Goal: Information Seeking & Learning: Learn about a topic

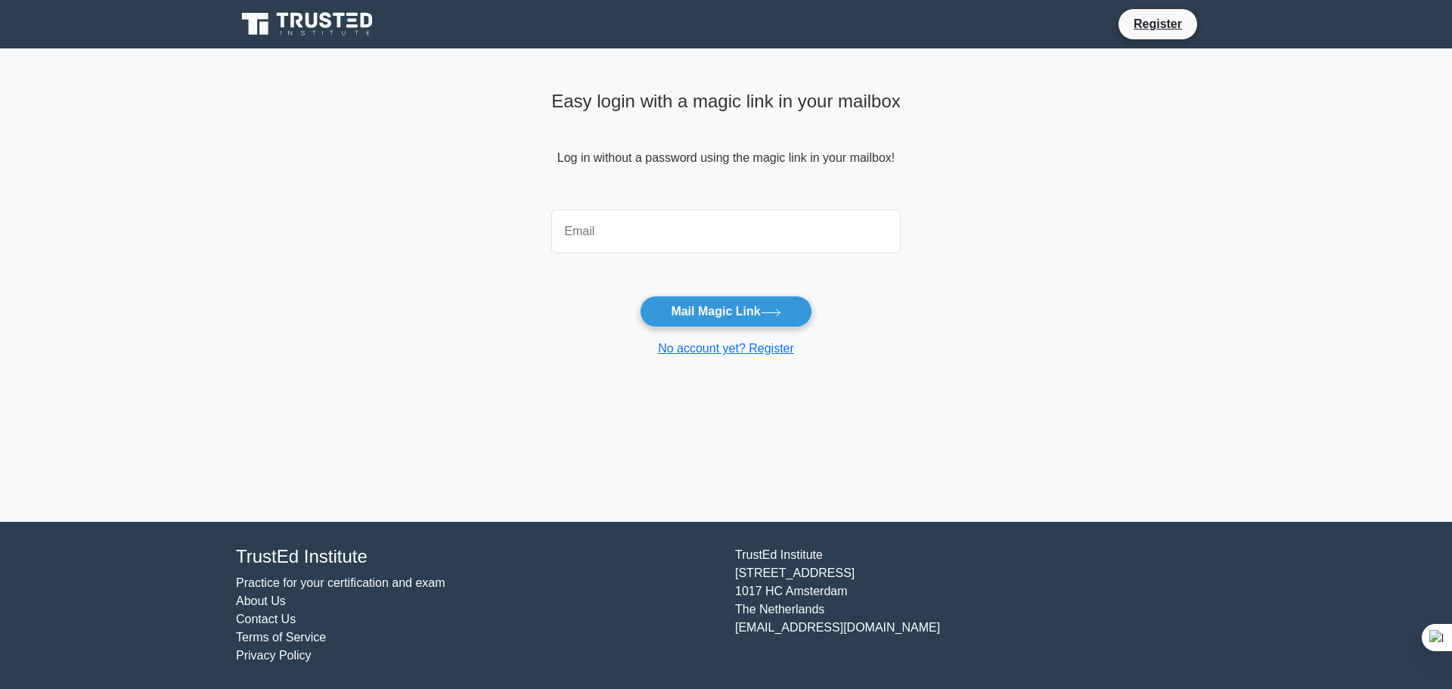
type input "mehdi.bouachria@yahoo.fr"
drag, startPoint x: 739, startPoint y: 310, endPoint x: 780, endPoint y: 305, distance: 41.8
click at [740, 310] on button "Mail Magic Link" at bounding box center [726, 312] width 172 height 32
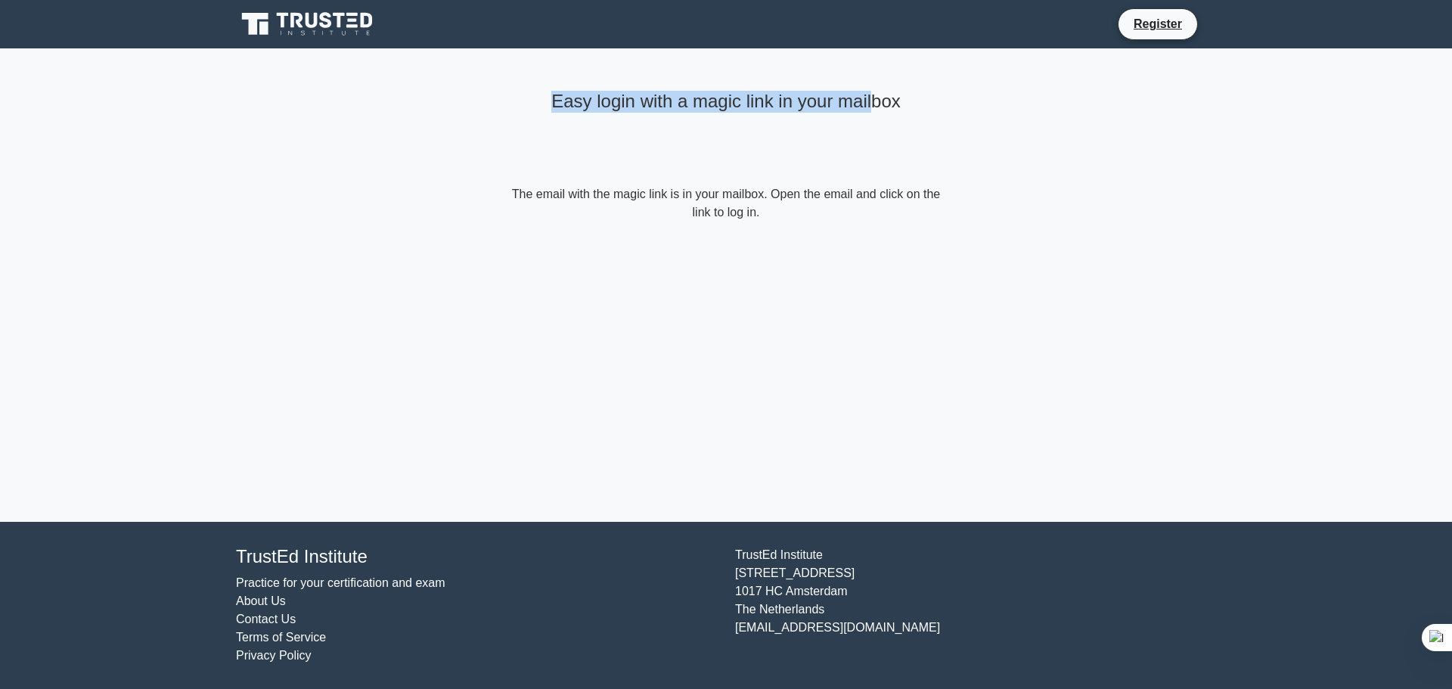
drag, startPoint x: 519, startPoint y: 107, endPoint x: 929, endPoint y: 198, distance: 419.9
click at [892, 145] on div "Easy login with a magic link in your mailbox" at bounding box center [726, 135] width 436 height 101
click at [917, 257] on div "Easy login with a magic link in your mailbox The email with the magic link is i…" at bounding box center [726, 152] width 454 height 209
drag, startPoint x: 765, startPoint y: 212, endPoint x: 476, endPoint y: 172, distance: 291.5
click at [478, 164] on main "Easy login with a magic link in your mailbox The email with the magic link is i…" at bounding box center [726, 284] width 1452 height 473
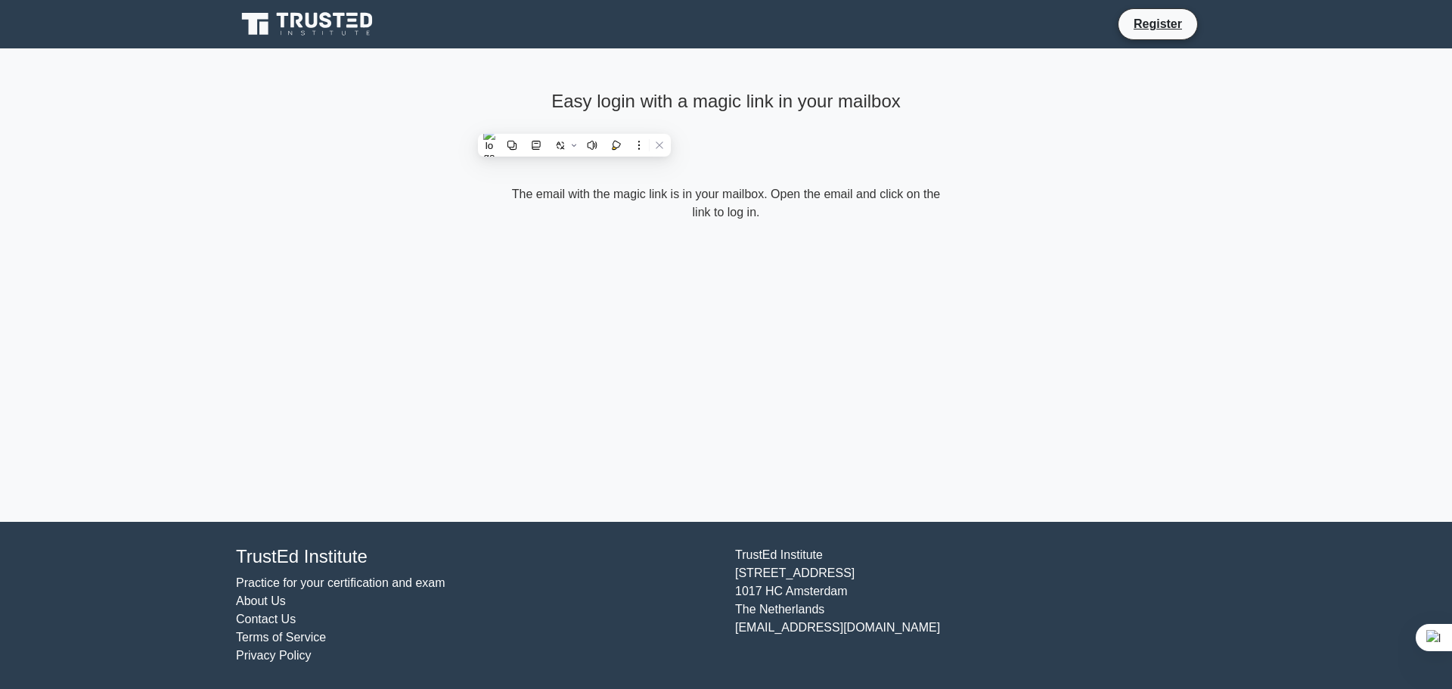
click at [822, 219] on form "The email with the magic link is in your mailbox. Open the email and click on t…" at bounding box center [726, 203] width 436 height 36
drag, startPoint x: 1007, startPoint y: 257, endPoint x: 1010, endPoint y: 249, distance: 8.9
click at [1009, 257] on main "Easy login with a magic link in your mailbox The email with the magic link is i…" at bounding box center [726, 284] width 1452 height 473
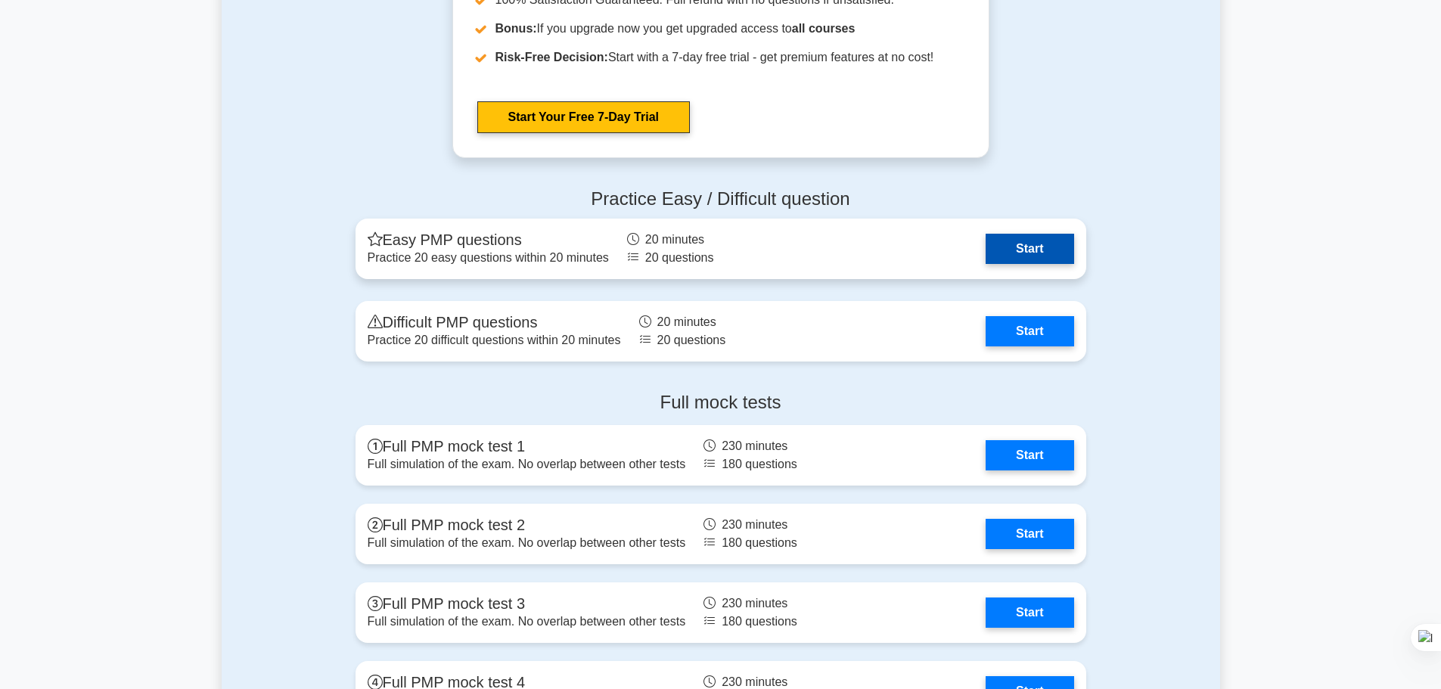
scroll to position [5596, 0]
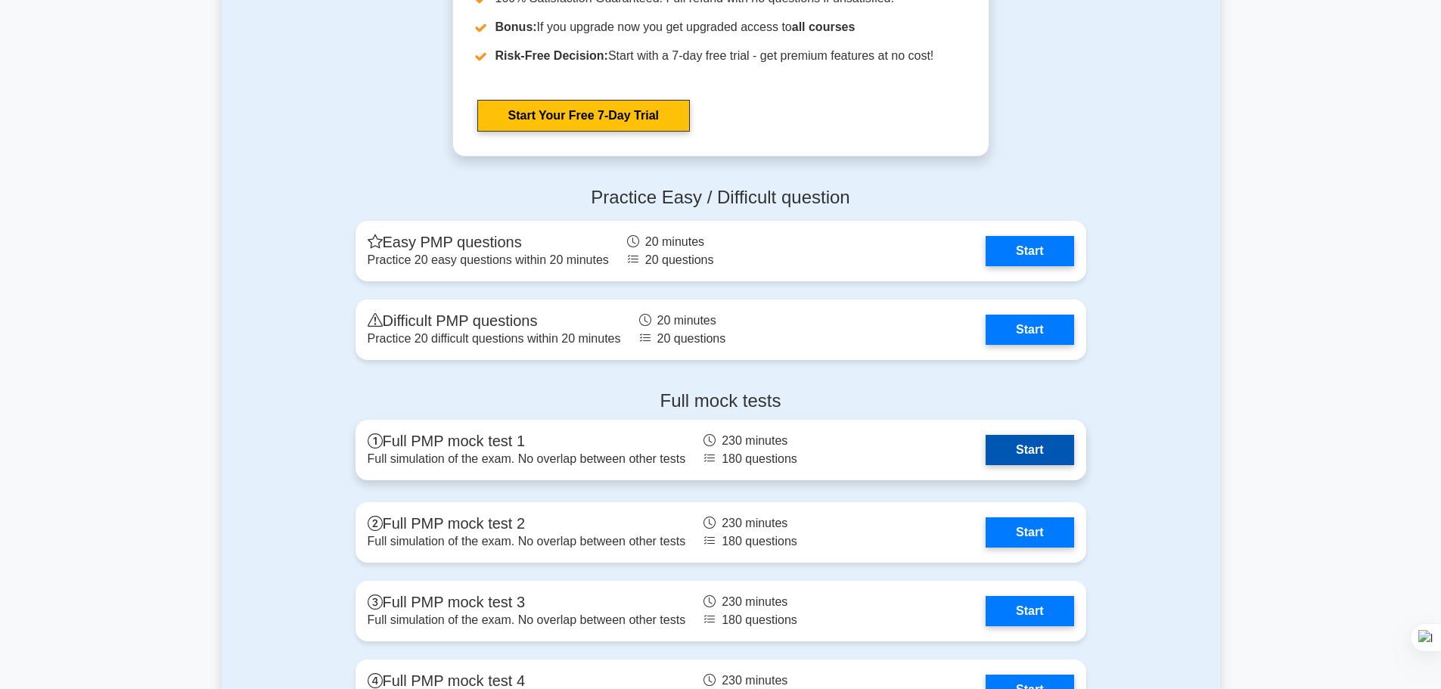
click at [985, 452] on link "Start" at bounding box center [1029, 450] width 88 height 30
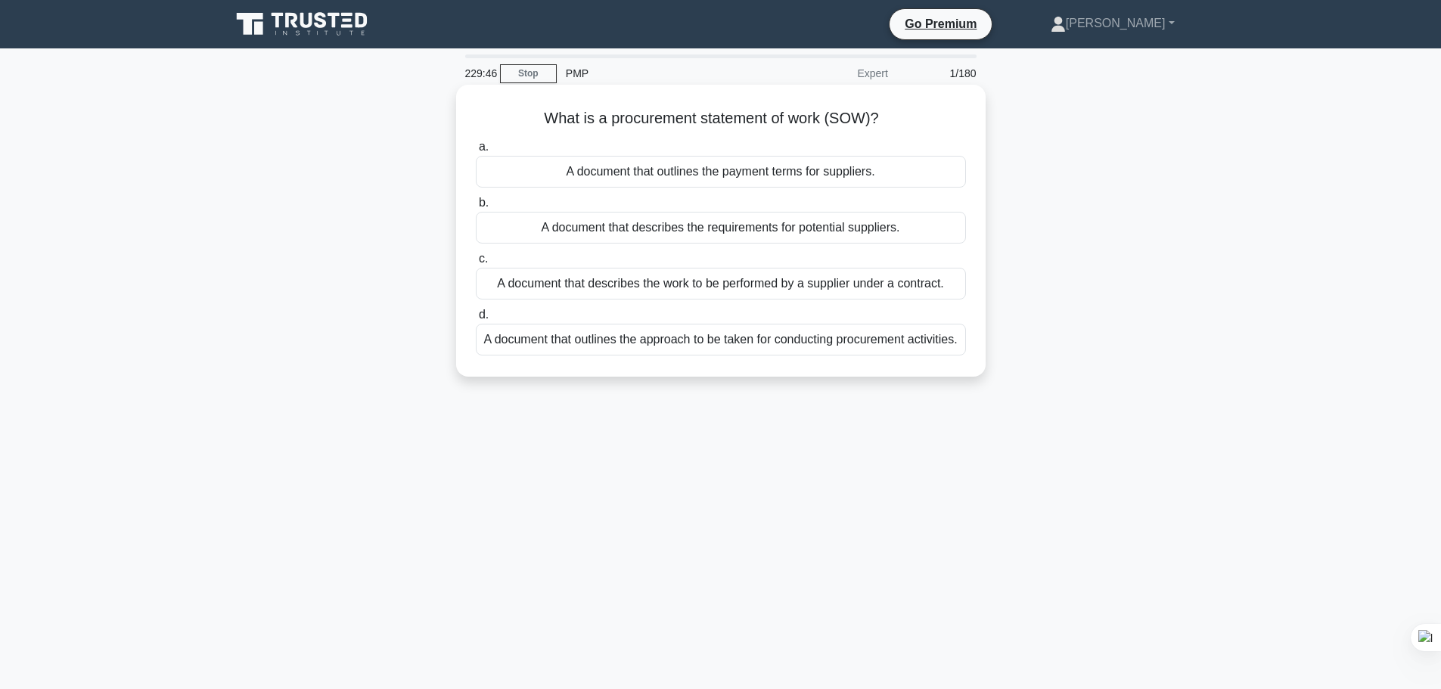
click at [726, 288] on div "A document that describes the work to be performed by a supplier under a contra…" at bounding box center [721, 284] width 490 height 32
click at [476, 264] on input "c. A document that describes the work to be performed by a supplier under a con…" at bounding box center [476, 259] width 0 height 10
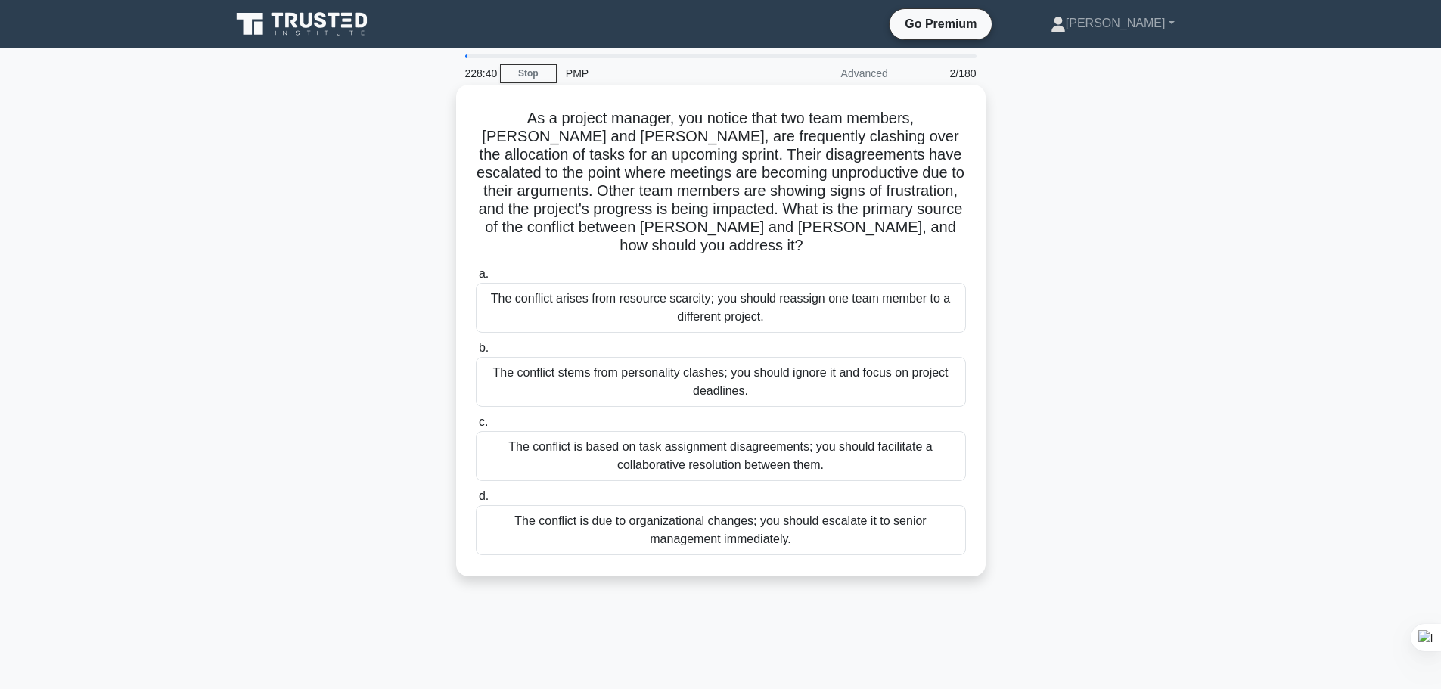
click at [826, 431] on div "The conflict is based on task assignment disagreements; you should facilitate a…" at bounding box center [721, 456] width 490 height 50
click at [476, 420] on input "c. The conflict is based on task assignment disagreements; you should facilitat…" at bounding box center [476, 422] width 0 height 10
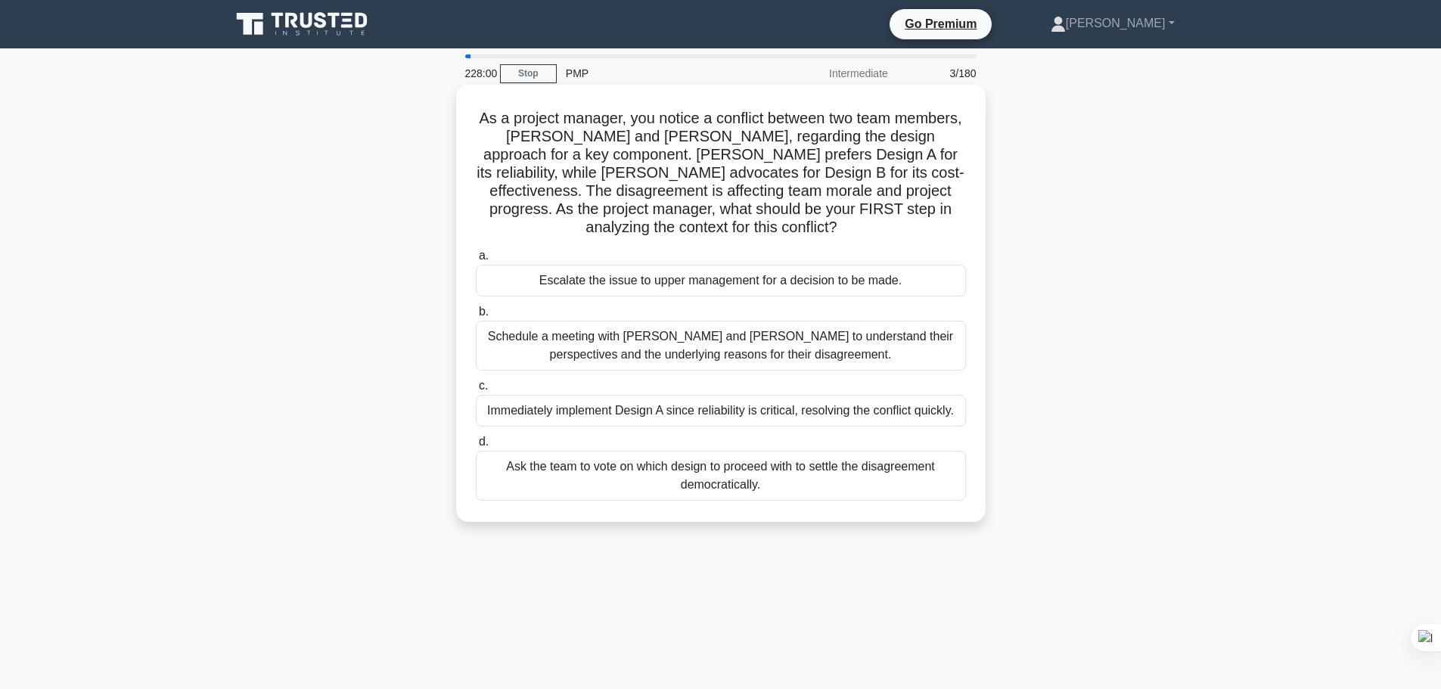
click at [766, 345] on div "Schedule a meeting with Sarah and John to understand their perspectives and the…" at bounding box center [721, 346] width 490 height 50
click at [476, 317] on input "b. Schedule a meeting with Sarah and John to understand their perspectives and …" at bounding box center [476, 312] width 0 height 10
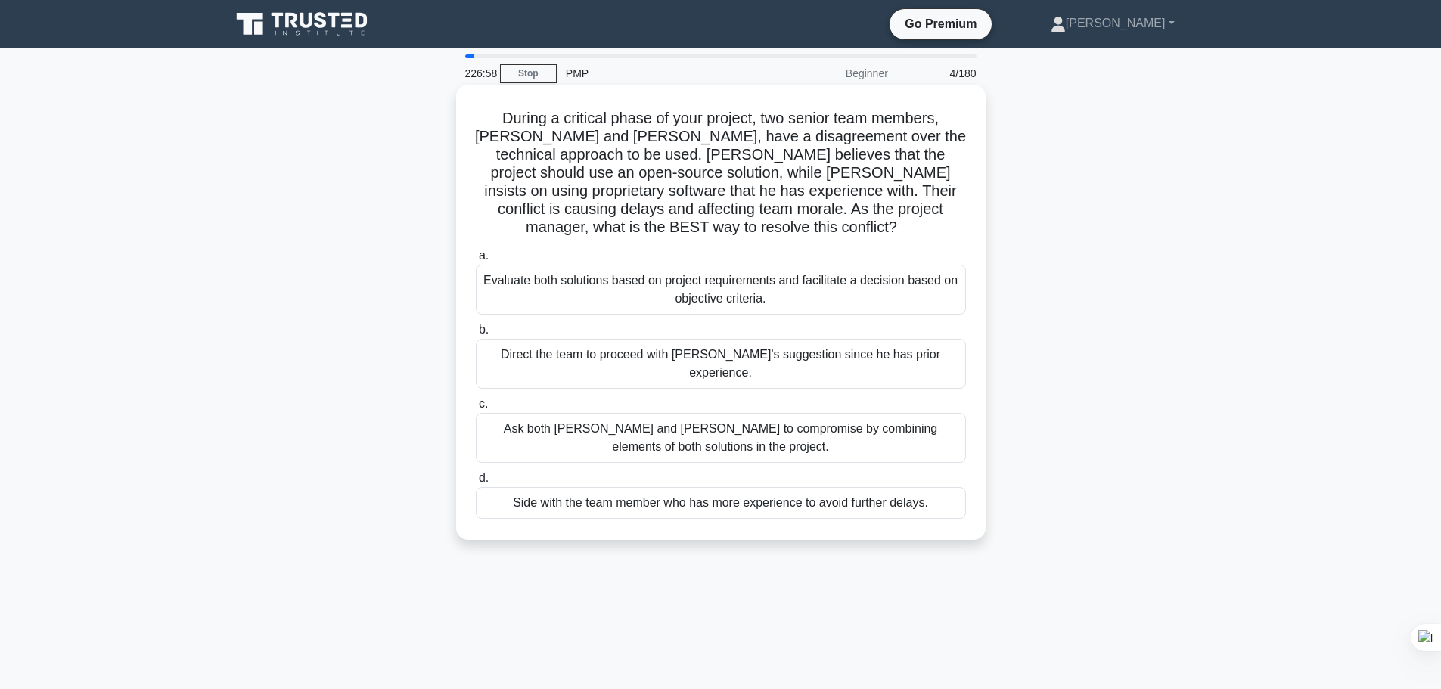
click at [753, 275] on div "Evaluate both solutions based on project requirements and facilitate a decision…" at bounding box center [721, 290] width 490 height 50
click at [476, 261] on input "a. Evaluate both solutions based on project requirements and facilitate a decis…" at bounding box center [476, 256] width 0 height 10
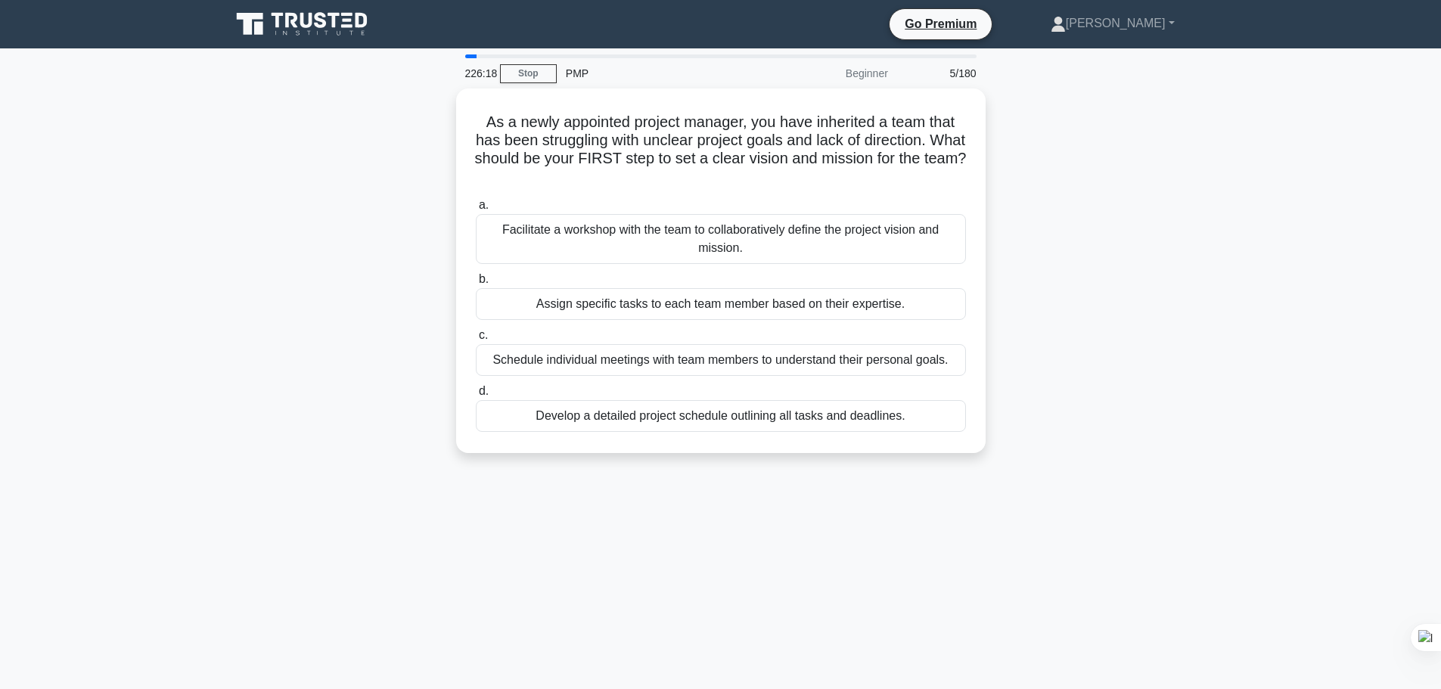
drag, startPoint x: 477, startPoint y: 116, endPoint x: 998, endPoint y: 524, distance: 661.5
click at [998, 524] on div "226:18 Stop PMP Beginner 5/180 As a newly appointed project manager, you have i…" at bounding box center [721, 432] width 998 height 756
click at [961, 544] on icon at bounding box center [960, 546] width 11 height 11
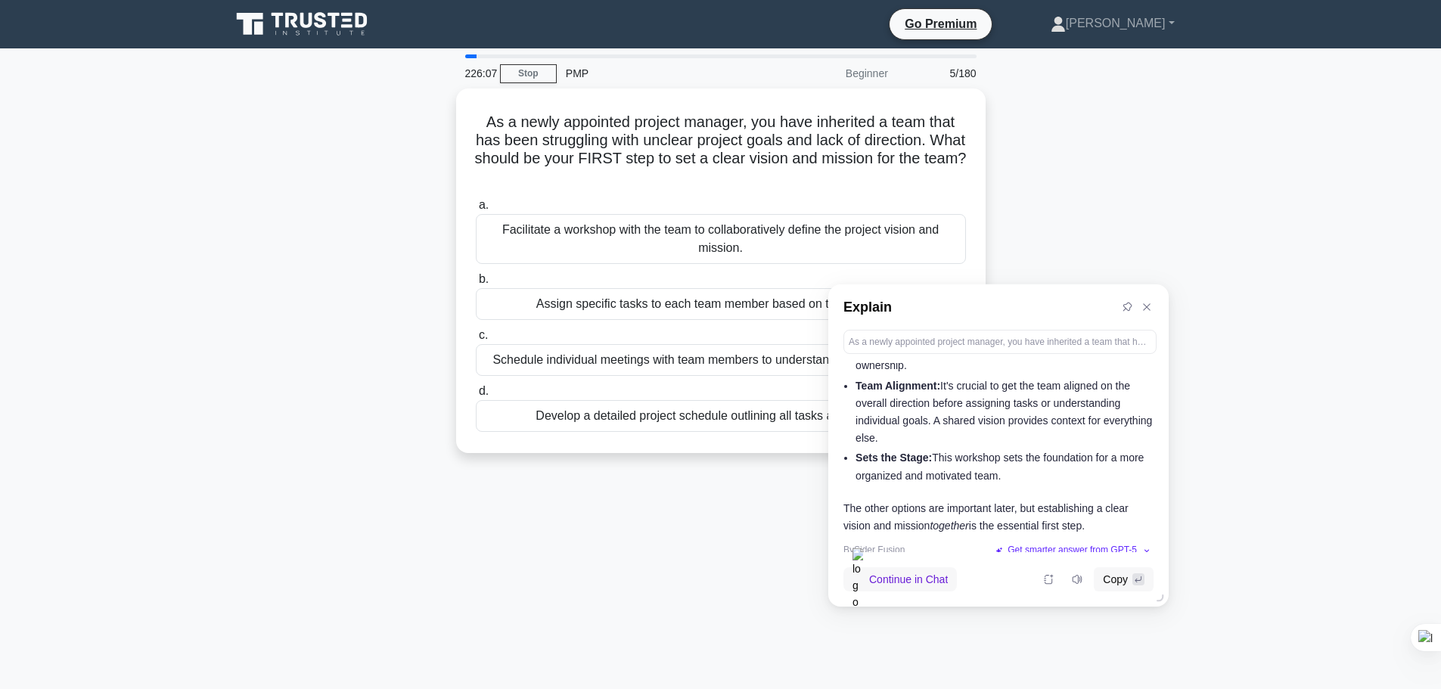
scroll to position [166, 0]
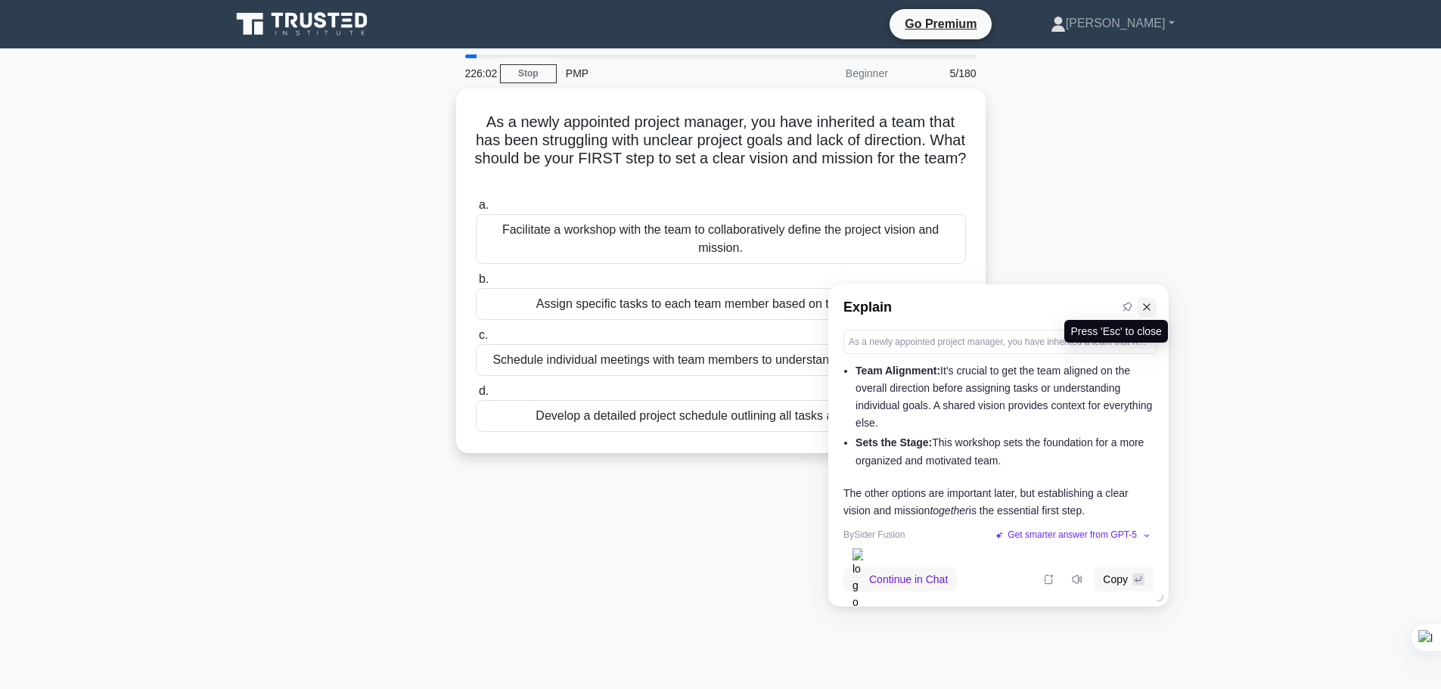
click at [1146, 305] on icon at bounding box center [1146, 307] width 11 height 11
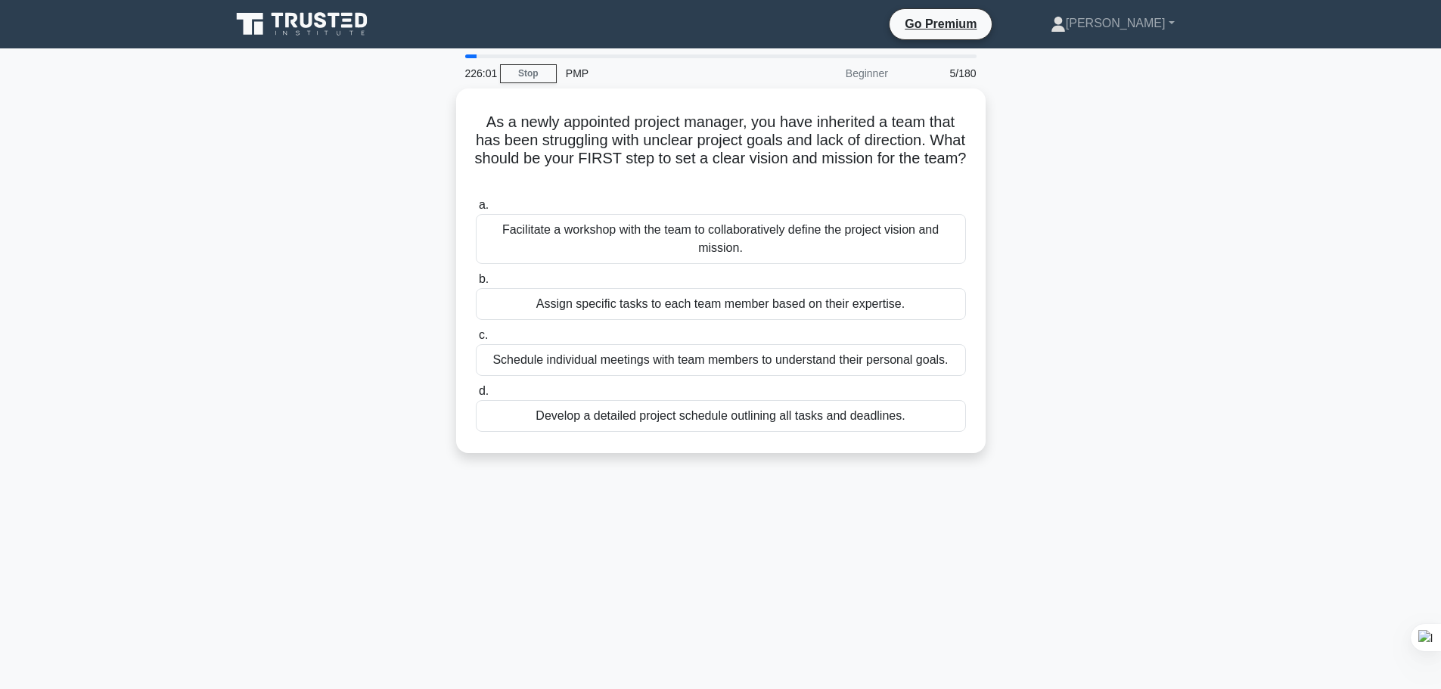
click at [1264, 236] on main "226:01 Stop PMP Beginner 5/180 As a newly appointed project manager, you have i…" at bounding box center [720, 432] width 1441 height 768
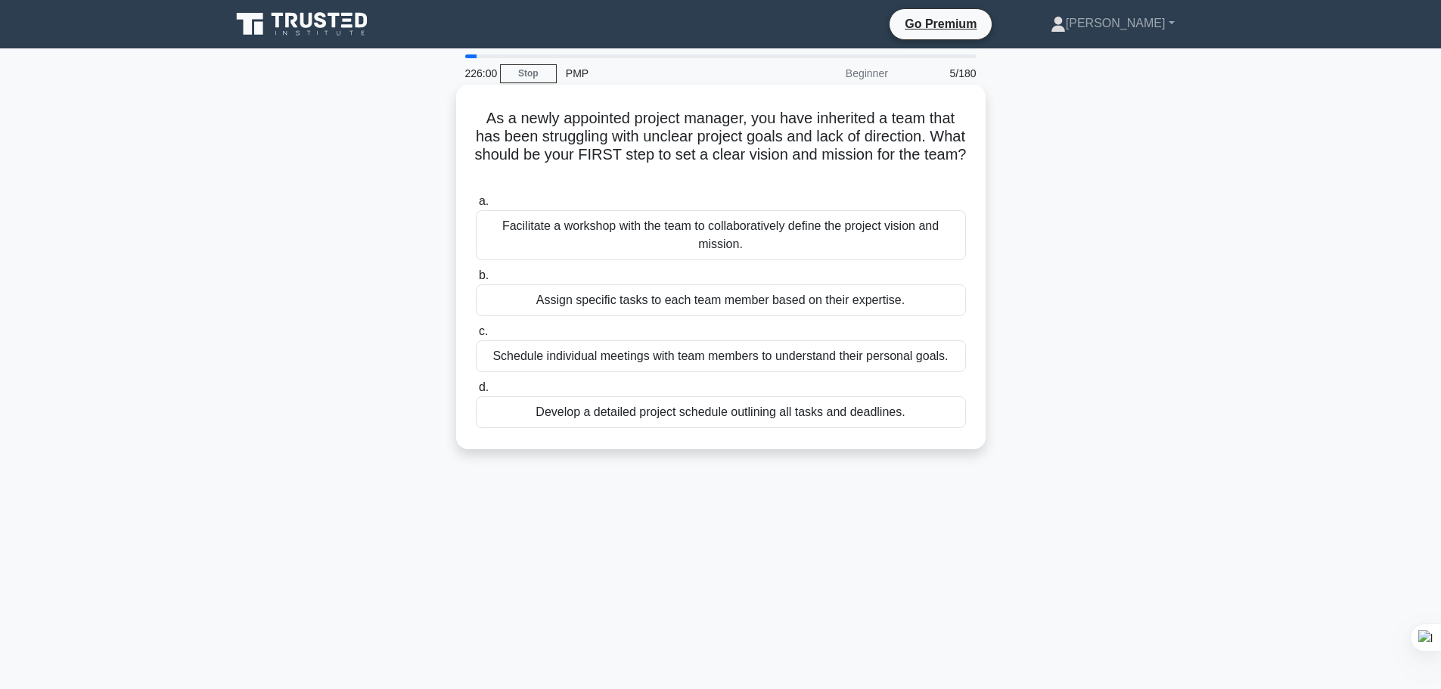
click at [826, 231] on div "Facilitate a workshop with the team to collaboratively define the project visio…" at bounding box center [721, 235] width 490 height 50
click at [476, 206] on input "a. Facilitate a workshop with the team to collaboratively define the project vi…" at bounding box center [476, 202] width 0 height 10
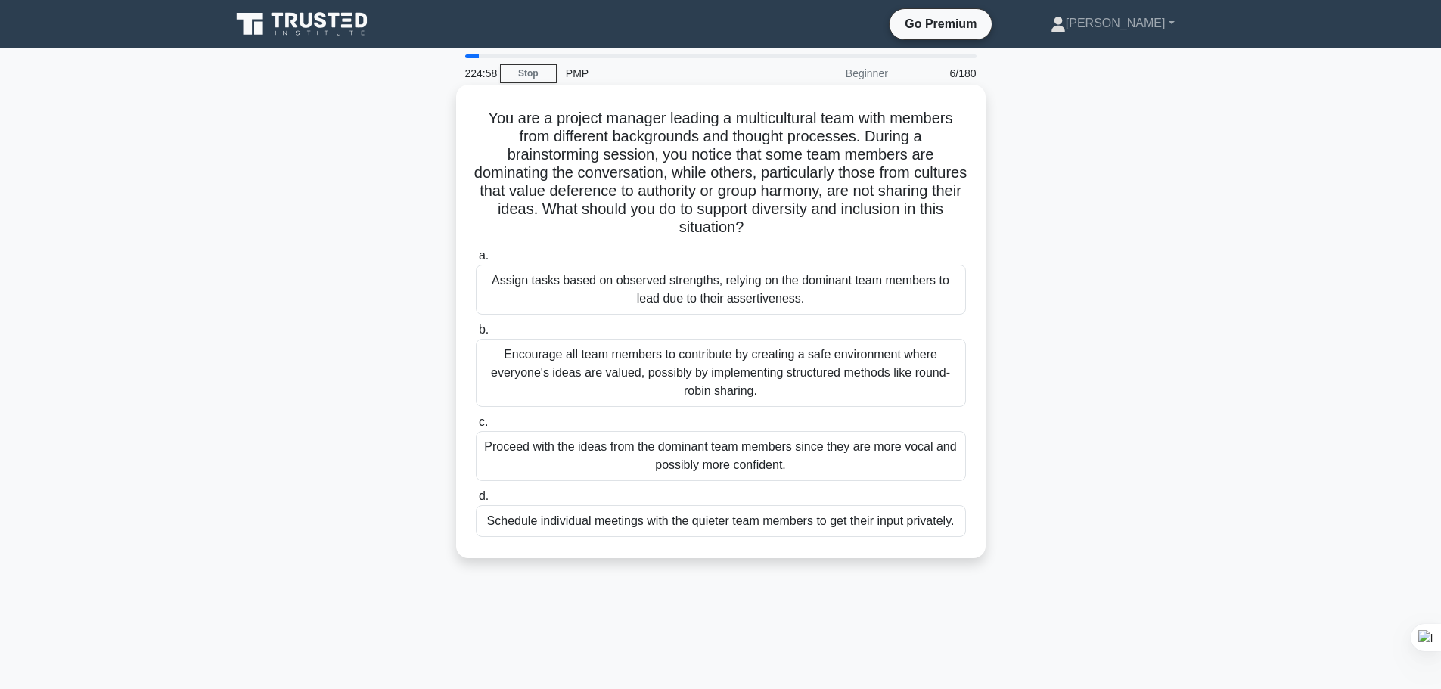
click at [747, 383] on div "Encourage all team members to contribute by creating a safe environment where e…" at bounding box center [721, 373] width 490 height 68
click at [476, 335] on input "b. Encourage all team members to contribute by creating a safe environment wher…" at bounding box center [476, 330] width 0 height 10
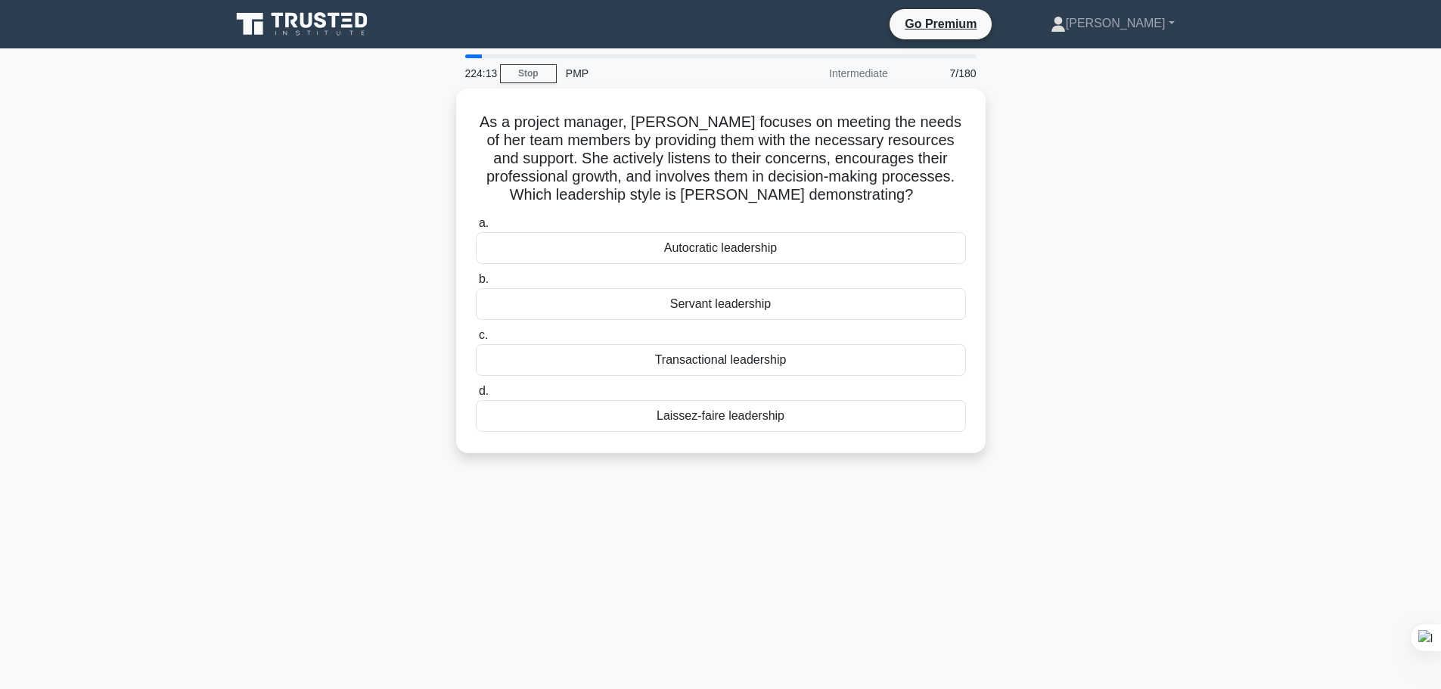
drag, startPoint x: 485, startPoint y: 113, endPoint x: 989, endPoint y: 518, distance: 646.6
click at [989, 518] on div "224:13 Stop PMP Intermediate 7/180 As a project manager, Lisa focuses on meetin…" at bounding box center [721, 432] width 998 height 756
click at [951, 544] on icon at bounding box center [951, 540] width 11 height 11
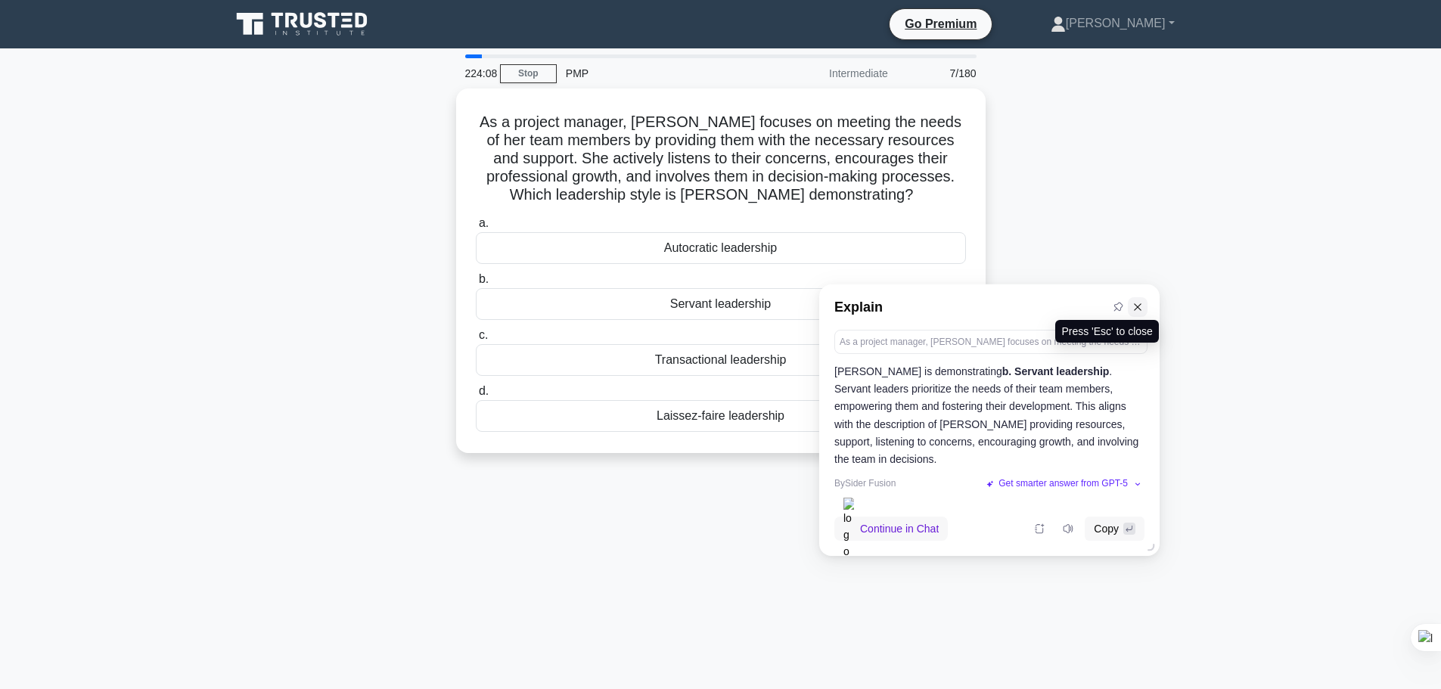
click at [1143, 314] on button at bounding box center [1137, 307] width 20 height 20
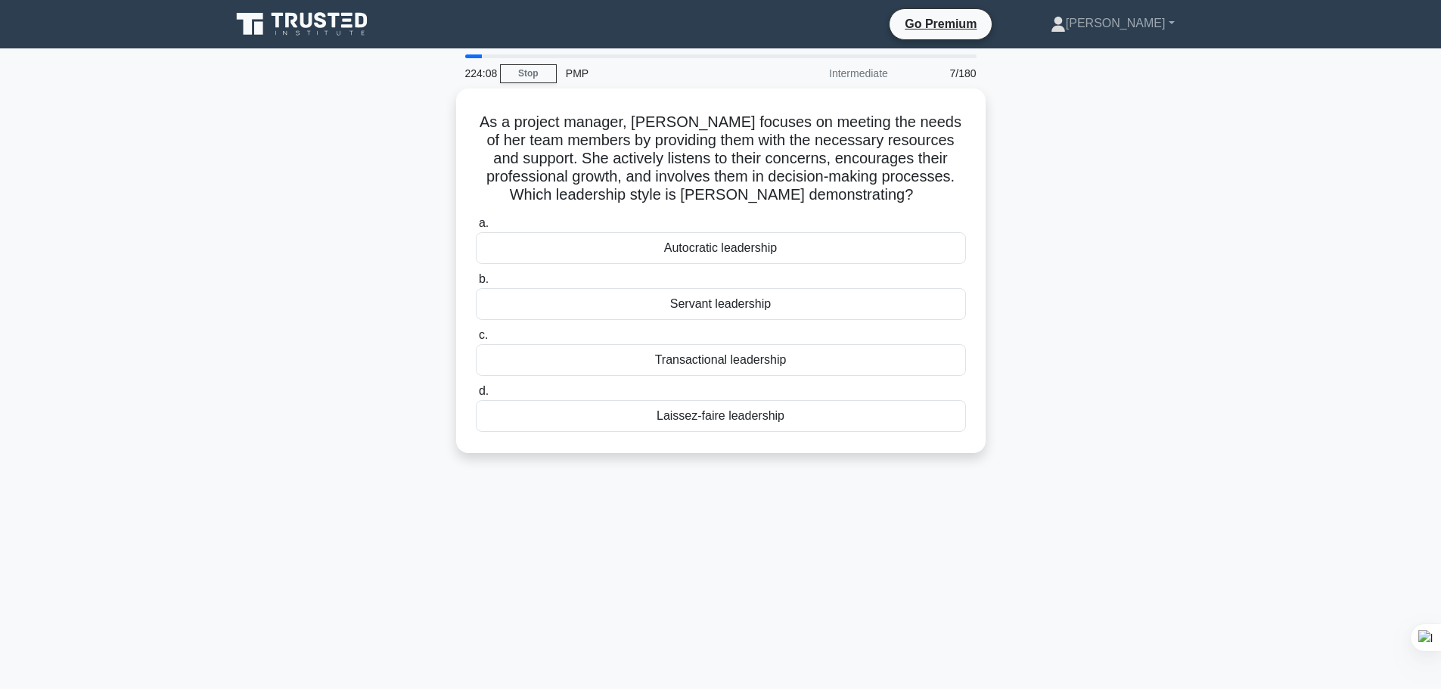
click at [1224, 320] on main "224:08 Stop PMP Intermediate 7/180 As a project manager, Lisa focuses on meetin…" at bounding box center [720, 432] width 1441 height 768
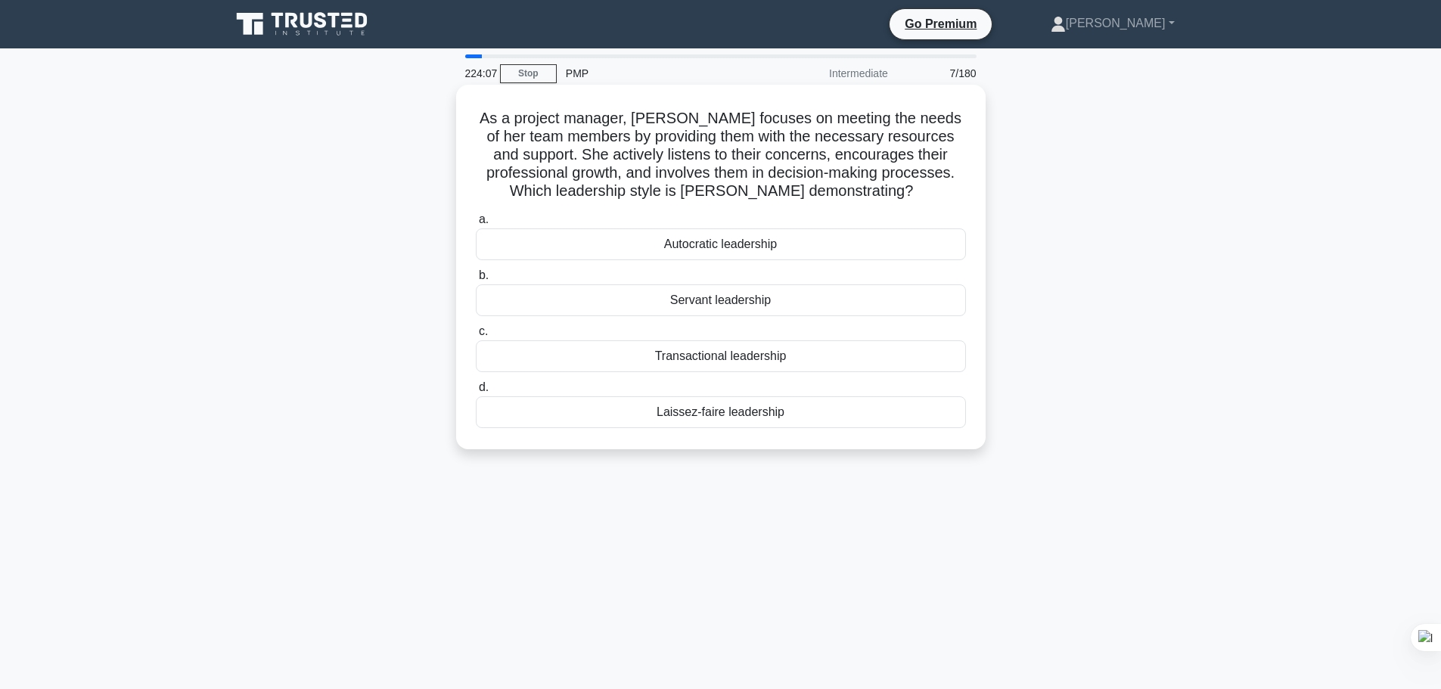
click at [845, 308] on div "Servant leadership" at bounding box center [721, 300] width 490 height 32
click at [476, 281] on input "b. Servant leadership" at bounding box center [476, 276] width 0 height 10
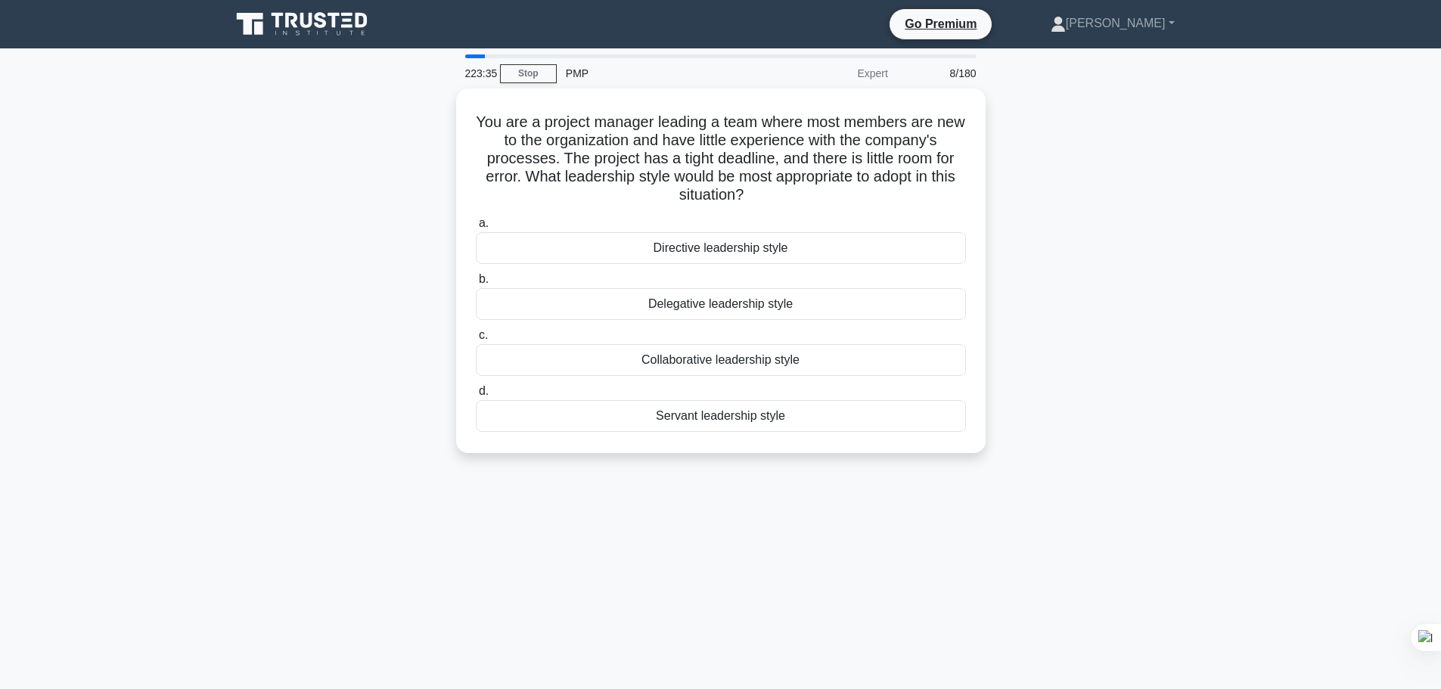
drag, startPoint x: 487, startPoint y: 118, endPoint x: 901, endPoint y: 462, distance: 538.0
click at [901, 462] on div "You are a project manager leading a team where most members are new to the orga…" at bounding box center [721, 279] width 998 height 383
click at [861, 483] on icon at bounding box center [863, 482] width 5 height 1
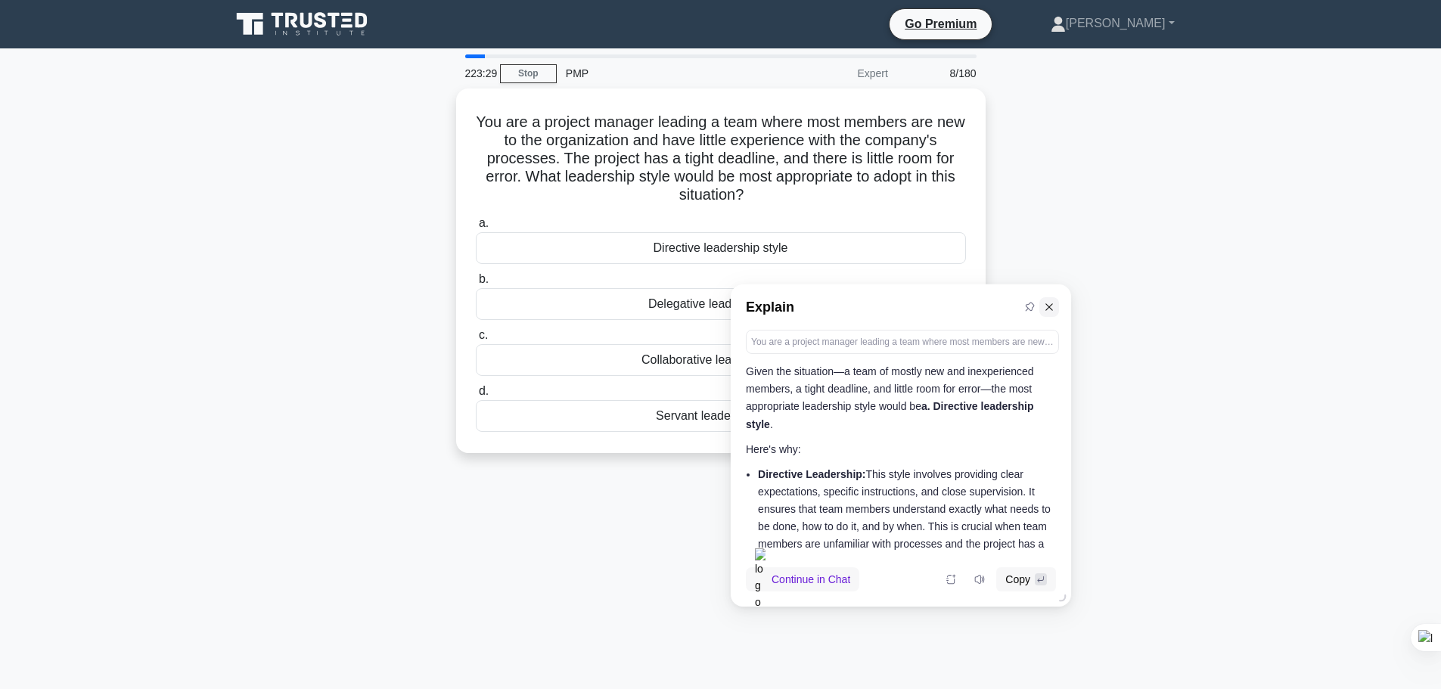
click at [1052, 317] on div at bounding box center [1038, 307] width 39 height 20
click at [1049, 303] on icon at bounding box center [1049, 307] width 11 height 11
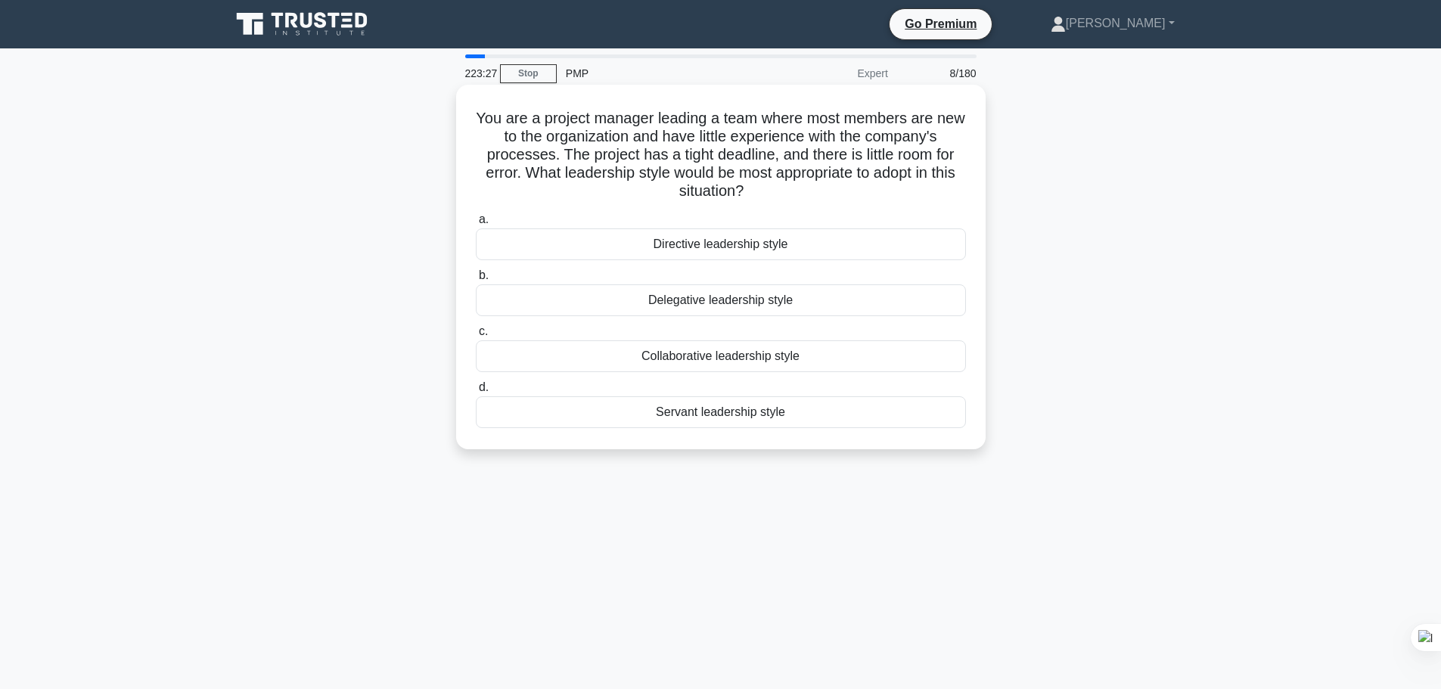
click at [873, 240] on div "Directive leadership style" at bounding box center [721, 244] width 490 height 32
click at [476, 225] on input "a. Directive leadership style" at bounding box center [476, 220] width 0 height 10
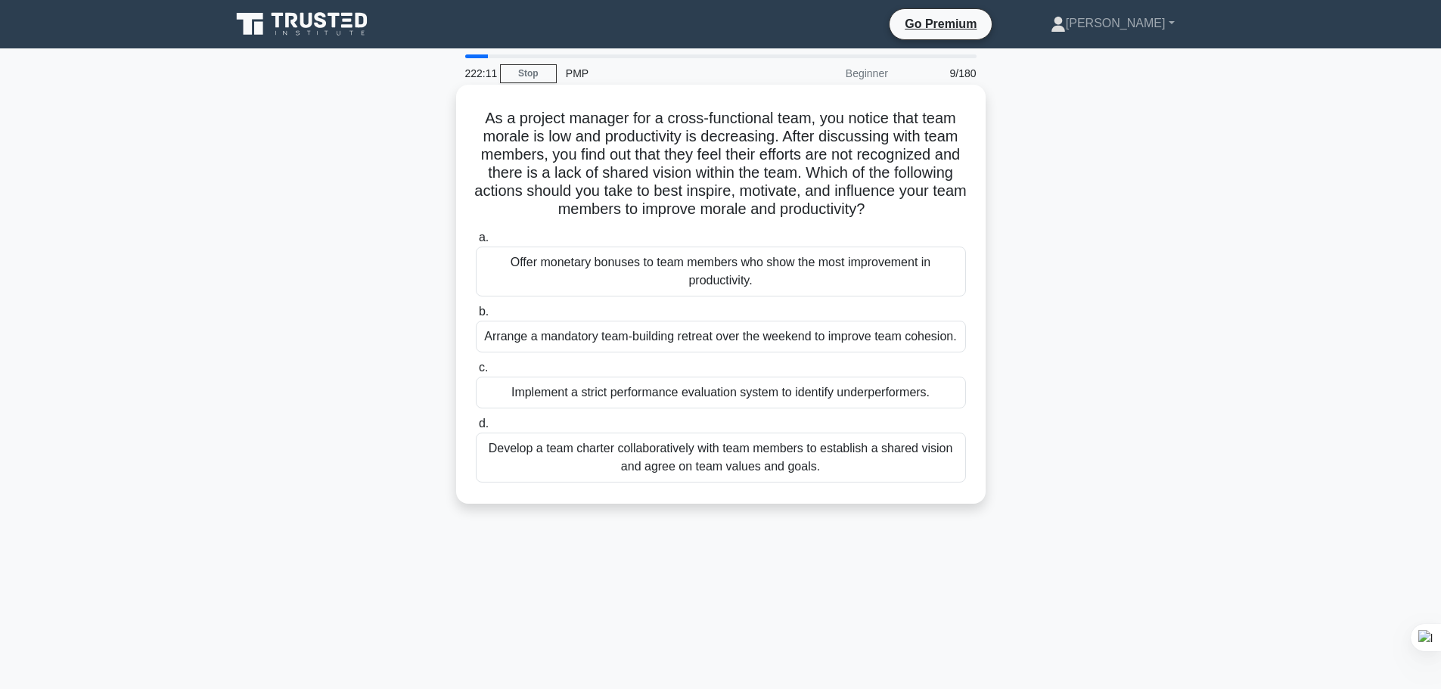
click at [801, 472] on div "Develop a team charter collaboratively with team members to establish a shared …" at bounding box center [721, 458] width 490 height 50
click at [476, 429] on input "d. Develop a team charter collaboratively with team members to establish a shar…" at bounding box center [476, 424] width 0 height 10
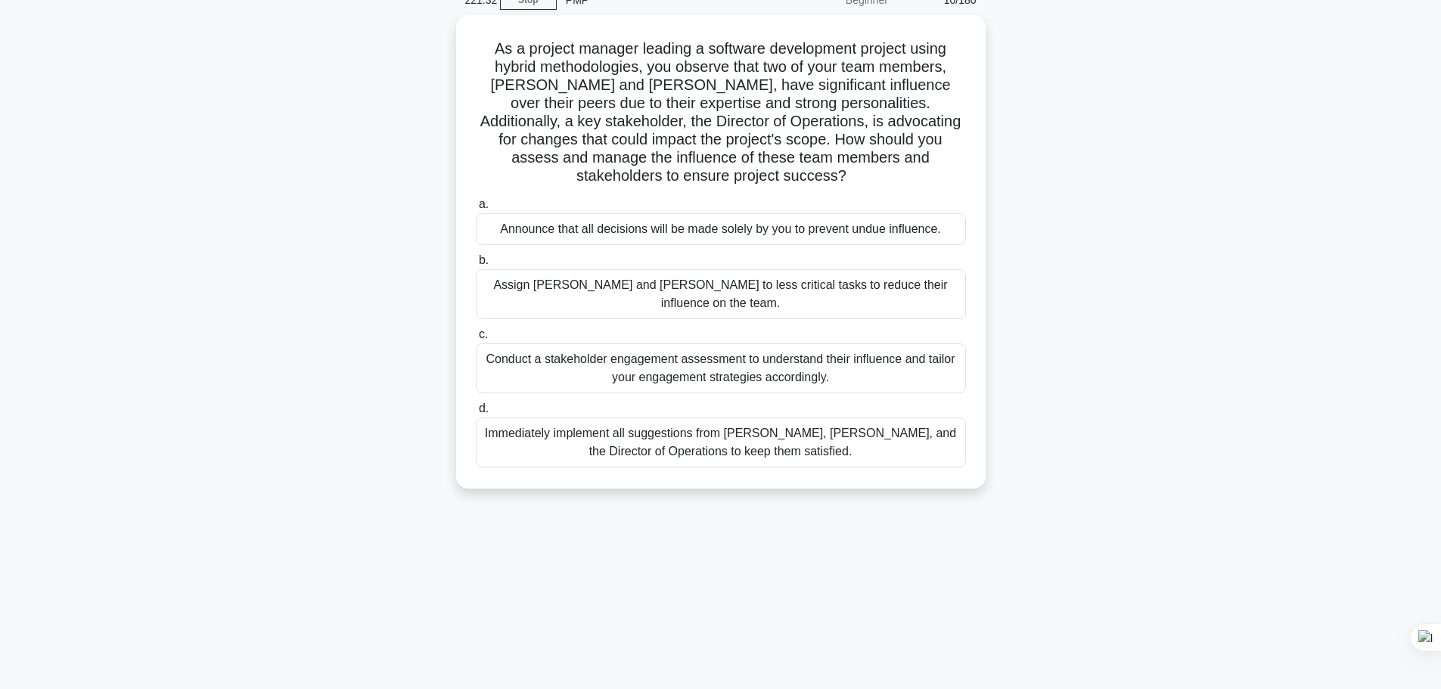
scroll to position [76, 0]
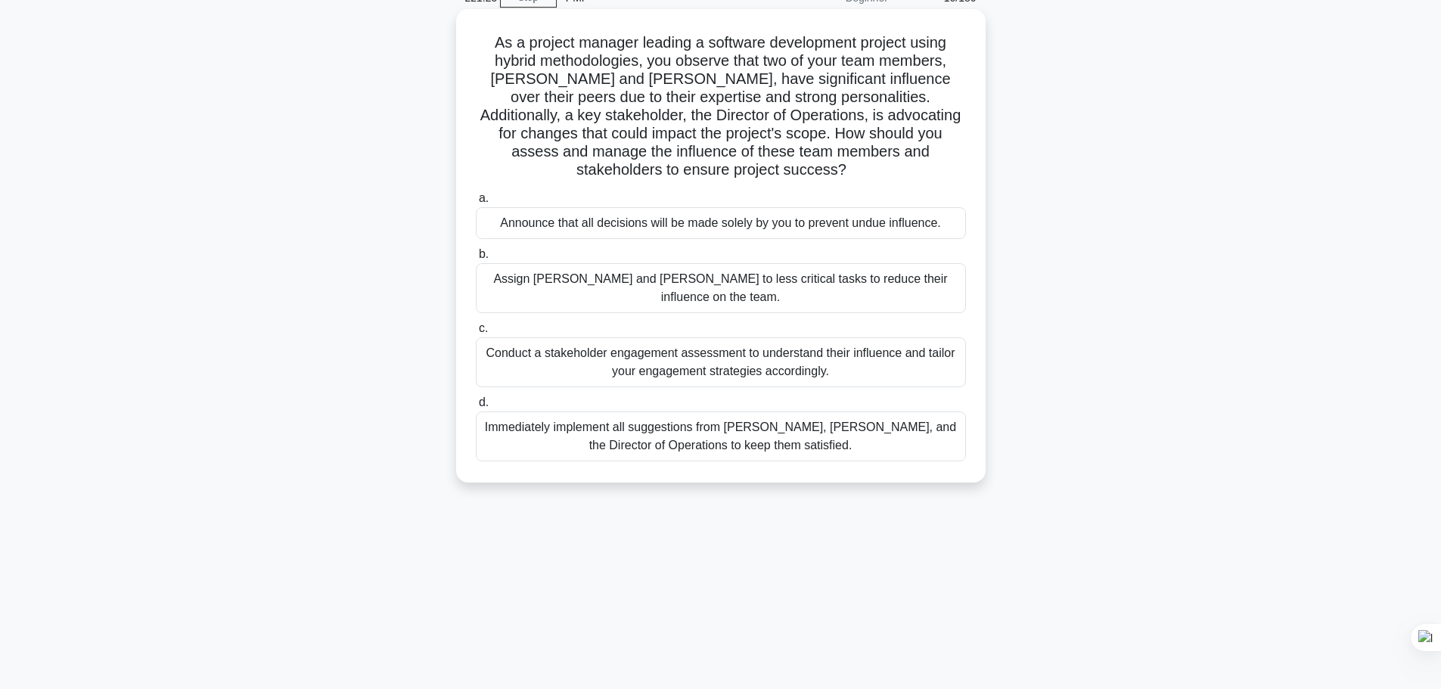
click at [808, 337] on div "Conduct a stakeholder engagement assessment to understand their influence and t…" at bounding box center [721, 362] width 490 height 50
click at [476, 324] on input "c. Conduct a stakeholder engagement assessment to understand their influence an…" at bounding box center [476, 329] width 0 height 10
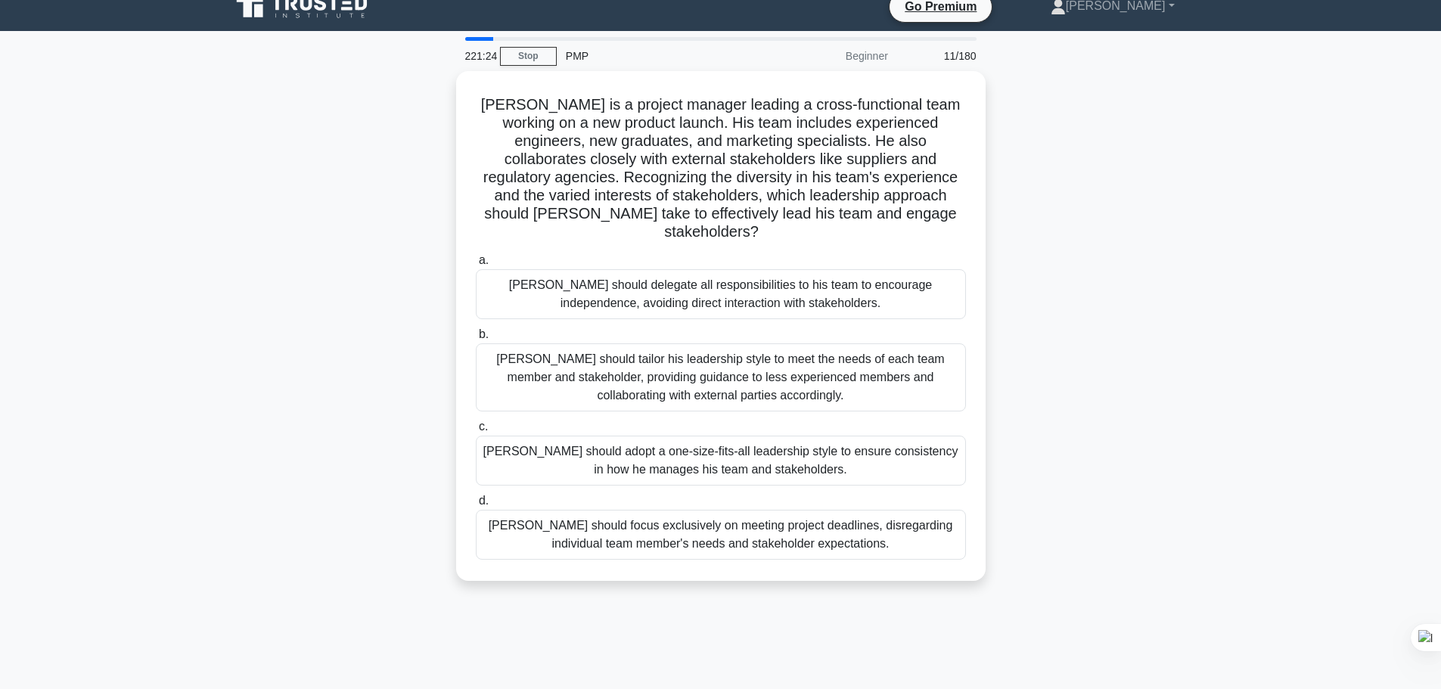
scroll to position [0, 0]
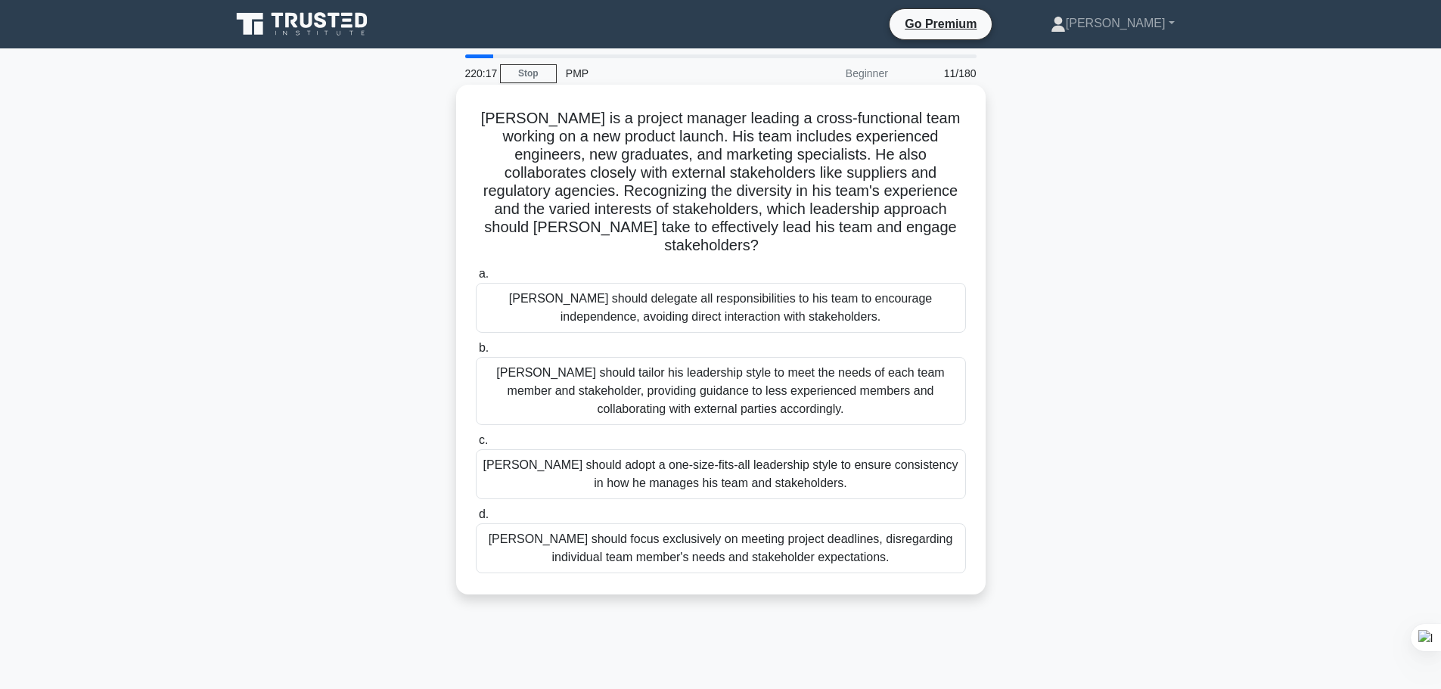
click at [826, 372] on div "John should tailor his leadership style to meet the needs of each team member a…" at bounding box center [721, 391] width 490 height 68
click at [476, 353] on input "b. John should tailor his leadership style to meet the needs of each team membe…" at bounding box center [476, 348] width 0 height 10
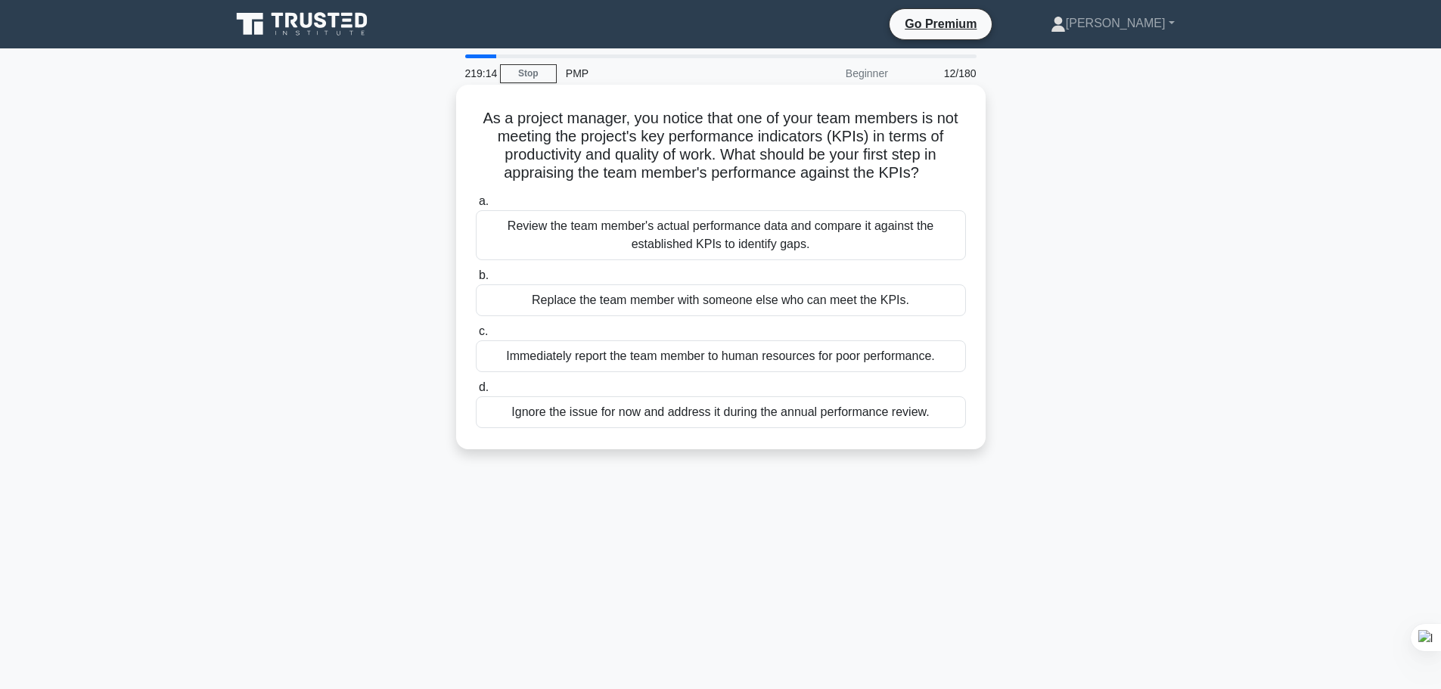
click at [744, 242] on div "Review the team member's actual performance data and compare it against the est…" at bounding box center [721, 235] width 490 height 50
click at [476, 206] on input "a. Review the team member's actual performance data and compare it against the …" at bounding box center [476, 202] width 0 height 10
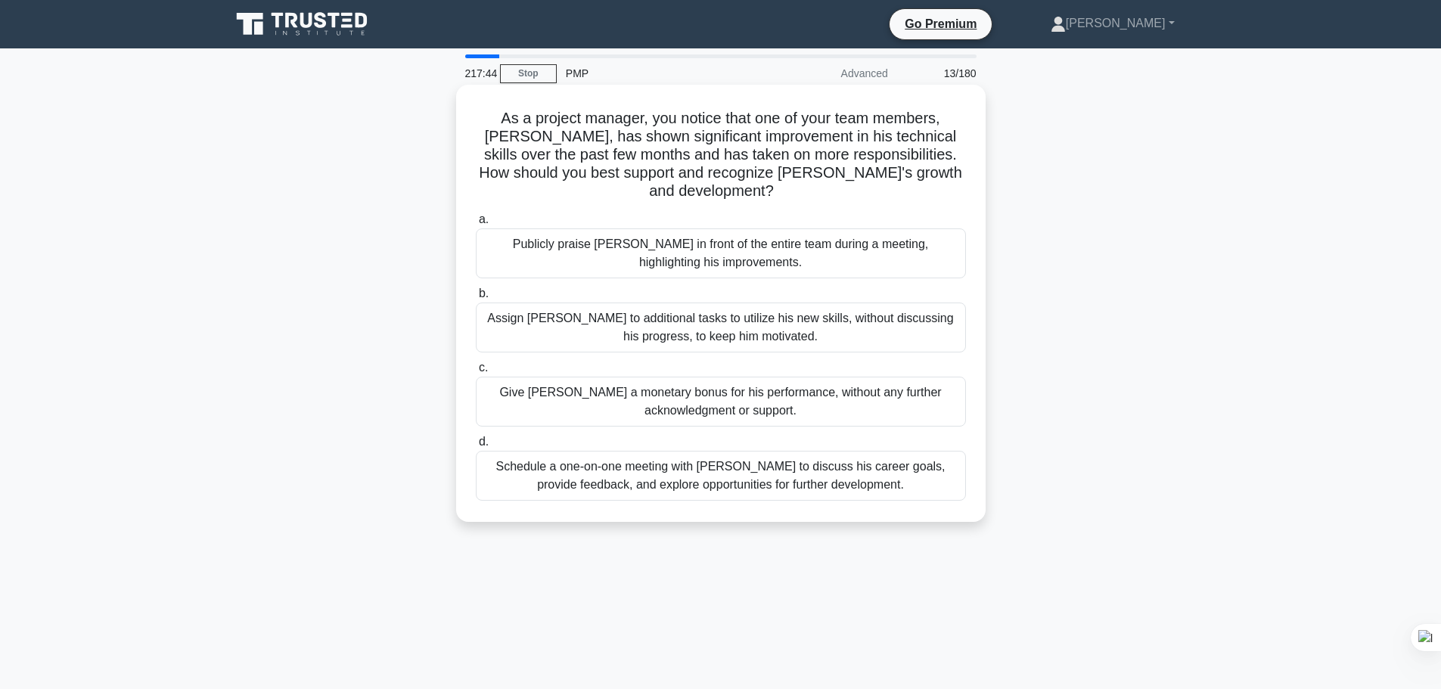
click at [837, 468] on div "Schedule a one-on-one meeting with Alex to discuss his career goals, provide fe…" at bounding box center [721, 476] width 490 height 50
click at [476, 447] on input "d. Schedule a one-on-one meeting with Alex to discuss his career goals, provide…" at bounding box center [476, 442] width 0 height 10
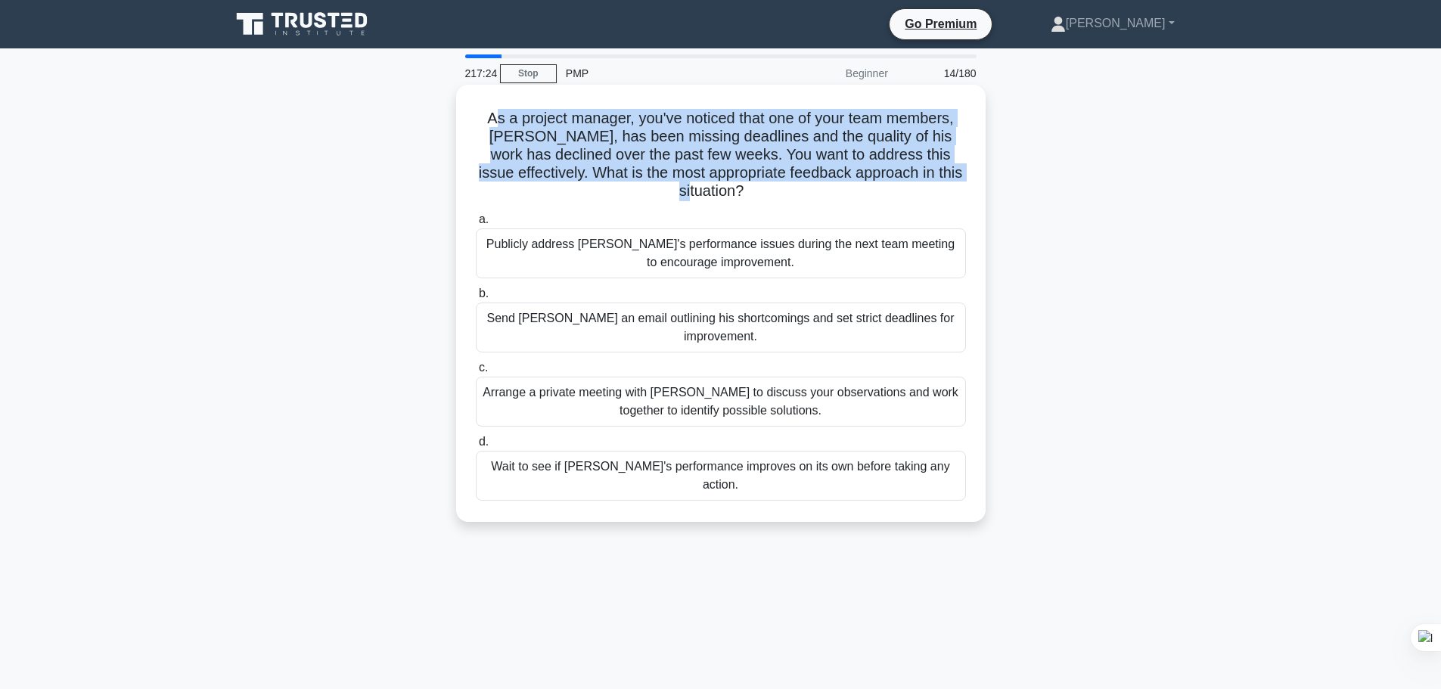
drag, startPoint x: 492, startPoint y: 119, endPoint x: 946, endPoint y: 199, distance: 461.3
click at [946, 199] on h5 "As a project manager, you've noticed that one of your team members, Alex, has b…" at bounding box center [720, 155] width 493 height 92
click at [609, 175] on h5 "As a project manager, you've noticed that one of your team members, Alex, has b…" at bounding box center [720, 155] width 493 height 92
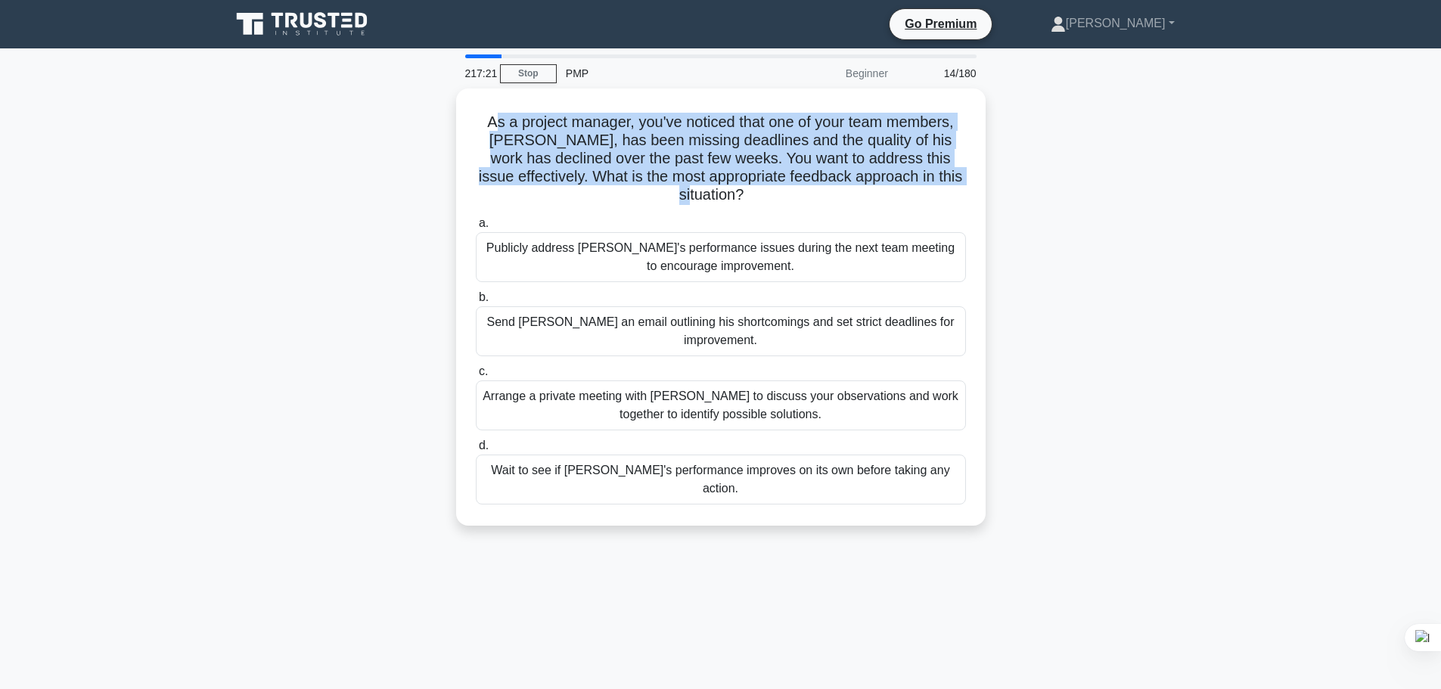
click at [209, 134] on main "217:21 Stop PMP Beginner 14/180 As a project manager, you've noticed that one o…" at bounding box center [720, 432] width 1441 height 768
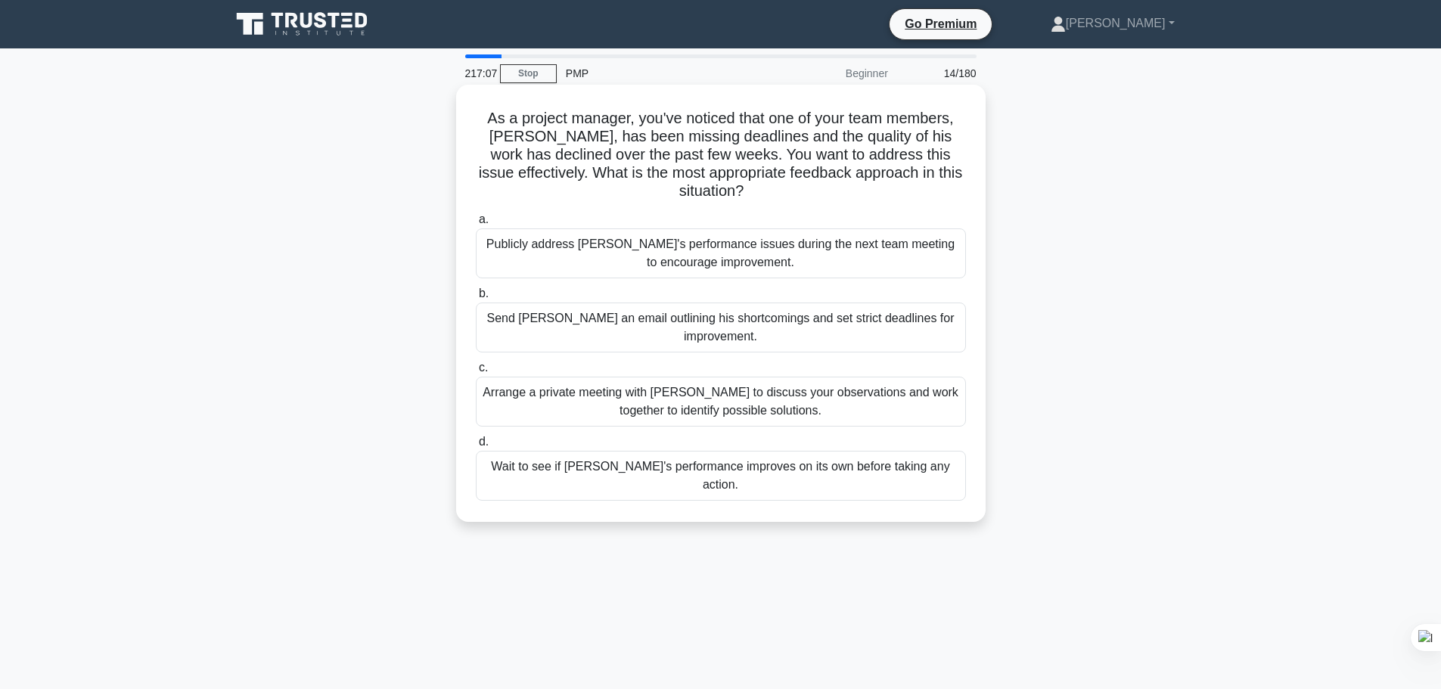
click at [805, 385] on div "Arrange a private meeting with Alex to discuss your observations and work toget…" at bounding box center [721, 402] width 490 height 50
click at [476, 373] on input "c. Arrange a private meeting with Alex to discuss your observations and work to…" at bounding box center [476, 368] width 0 height 10
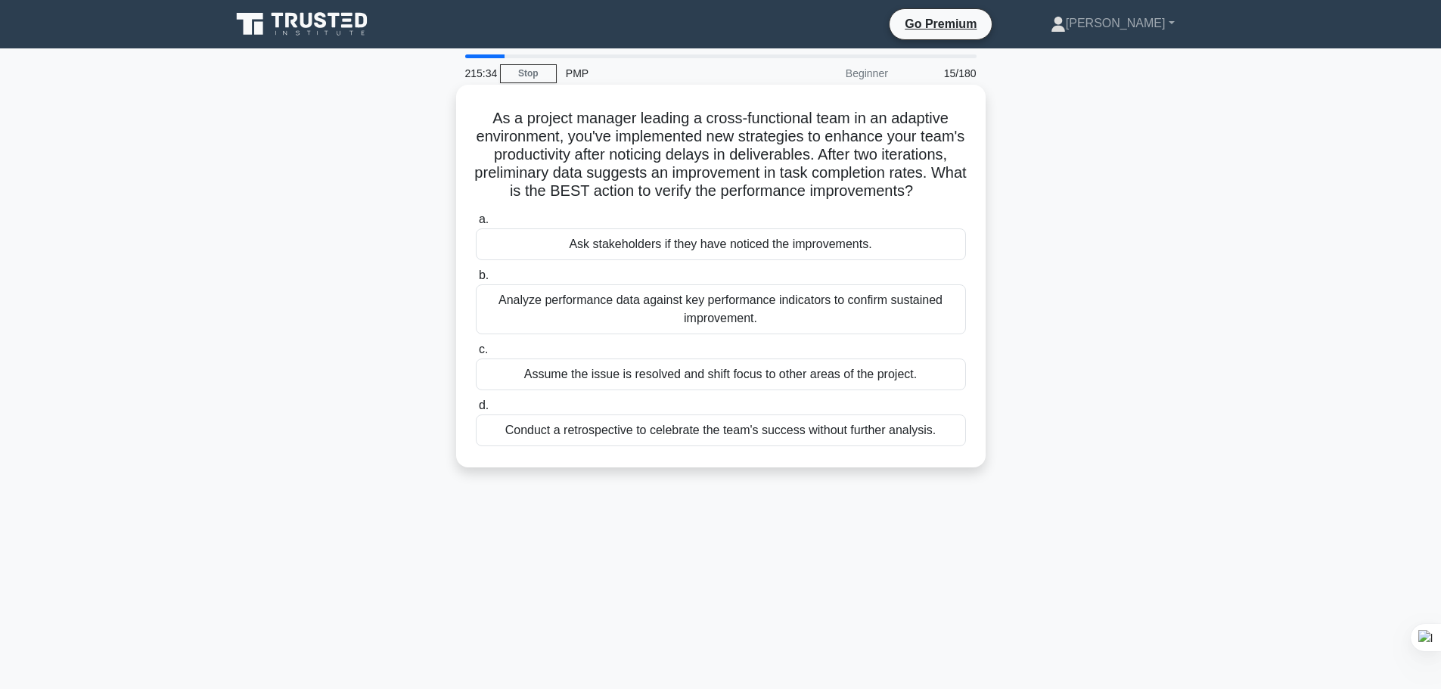
click at [693, 327] on div "Analyze performance data against key performance indicators to confirm sustaine…" at bounding box center [721, 309] width 490 height 50
click at [902, 333] on div "Analyze performance data against key performance indicators to confirm sustaine…" at bounding box center [721, 309] width 490 height 50
click at [476, 281] on input "b. Analyze performance data against key performance indicators to confirm susta…" at bounding box center [476, 276] width 0 height 10
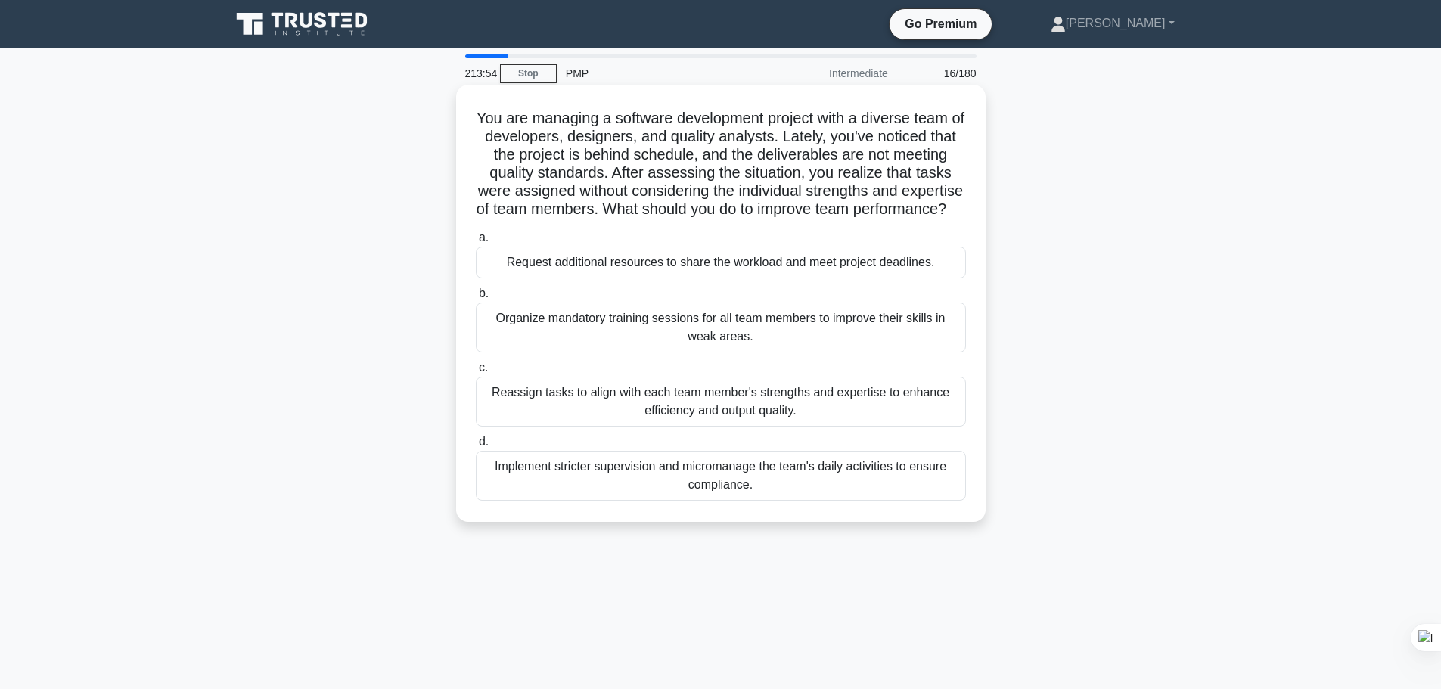
drag, startPoint x: 477, startPoint y: 117, endPoint x: 940, endPoint y: 536, distance: 624.2
click at [940, 522] on div "You are managing a software development project with a diverse team of develope…" at bounding box center [720, 303] width 529 height 437
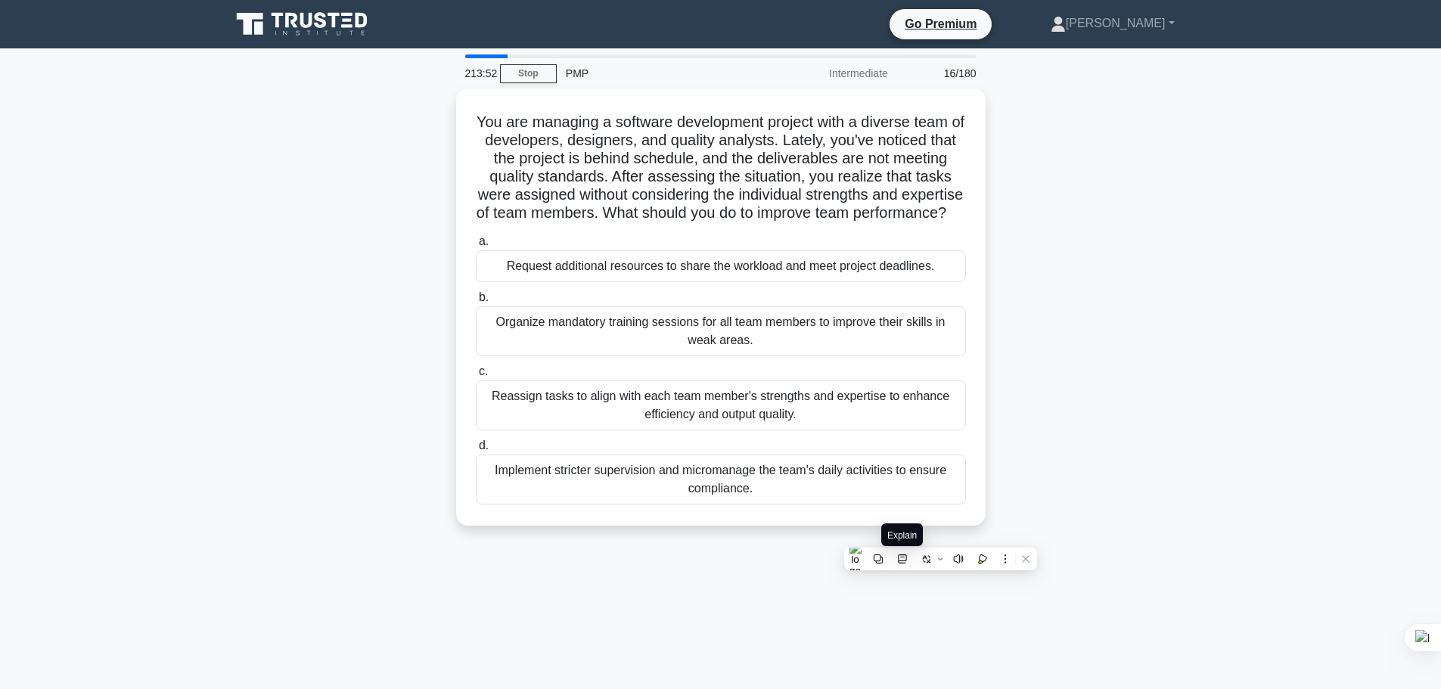
click at [904, 557] on icon at bounding box center [902, 559] width 11 height 11
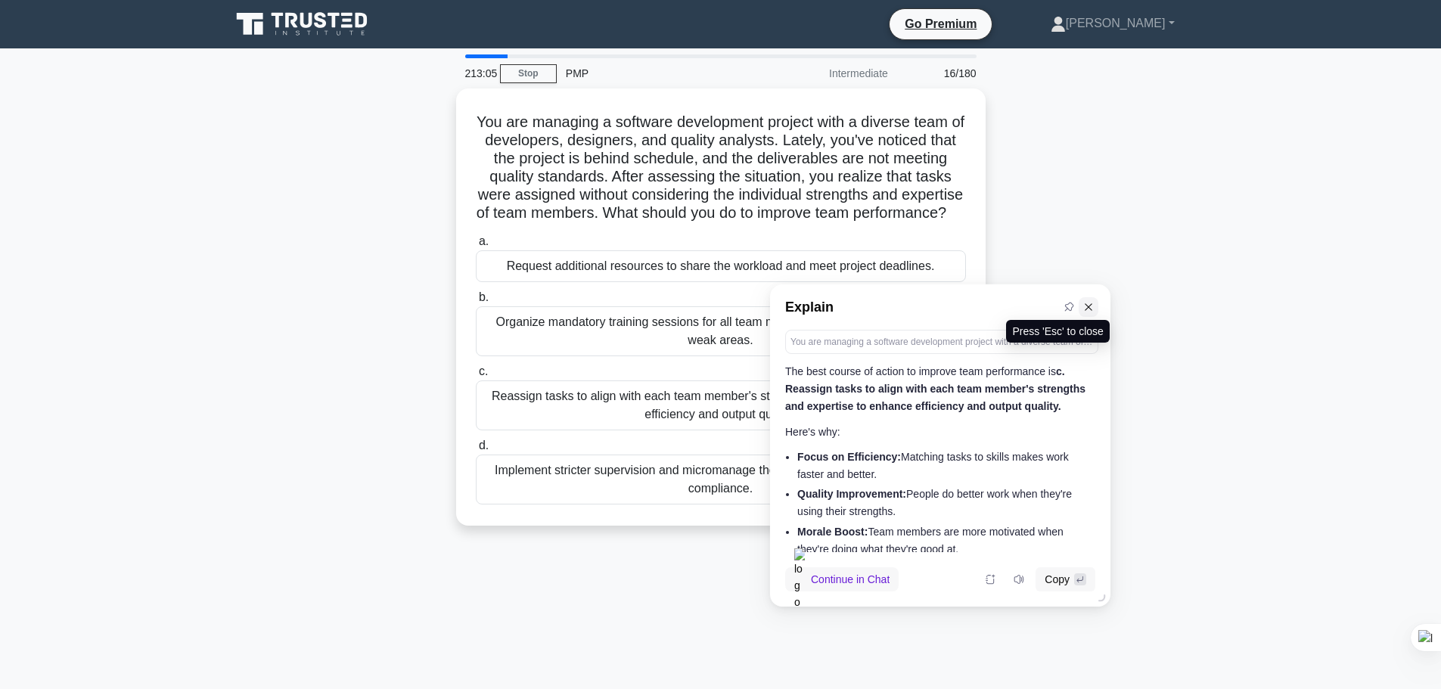
click at [1088, 312] on button at bounding box center [1088, 307] width 20 height 20
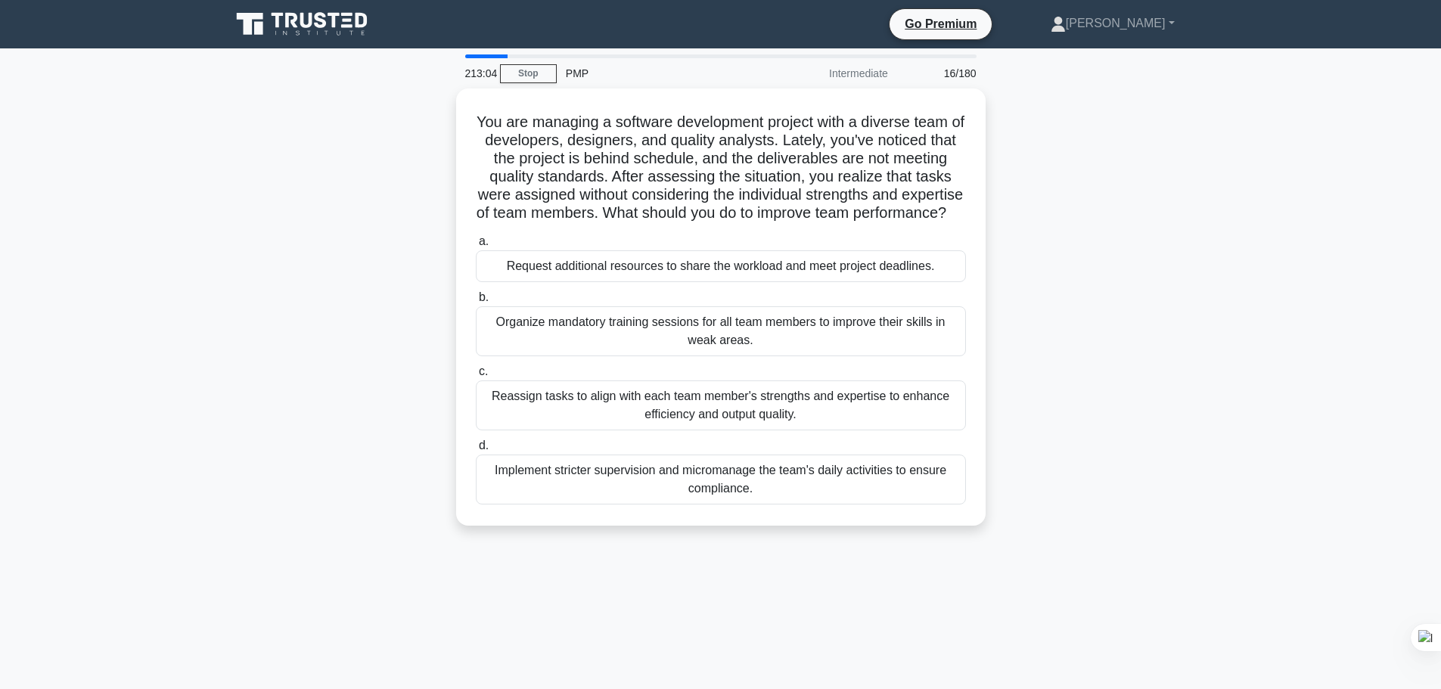
click at [1337, 302] on main "213:04 Stop PMP Intermediate 16/180 You are managing a software development pro…" at bounding box center [720, 432] width 1441 height 768
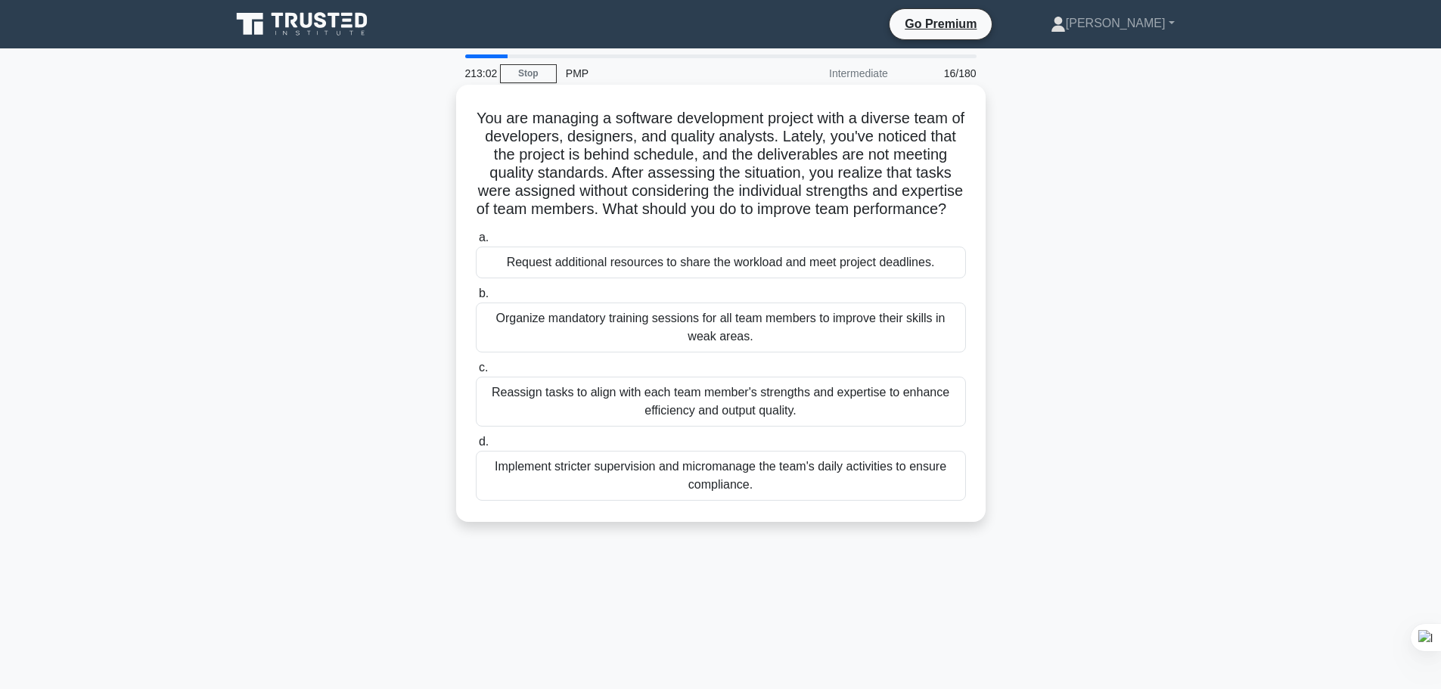
click at [901, 426] on div "Reassign tasks to align with each team member's strengths and expertise to enha…" at bounding box center [721, 402] width 490 height 50
click at [476, 373] on input "c. Reassign tasks to align with each team member's strengths and expertise to e…" at bounding box center [476, 368] width 0 height 10
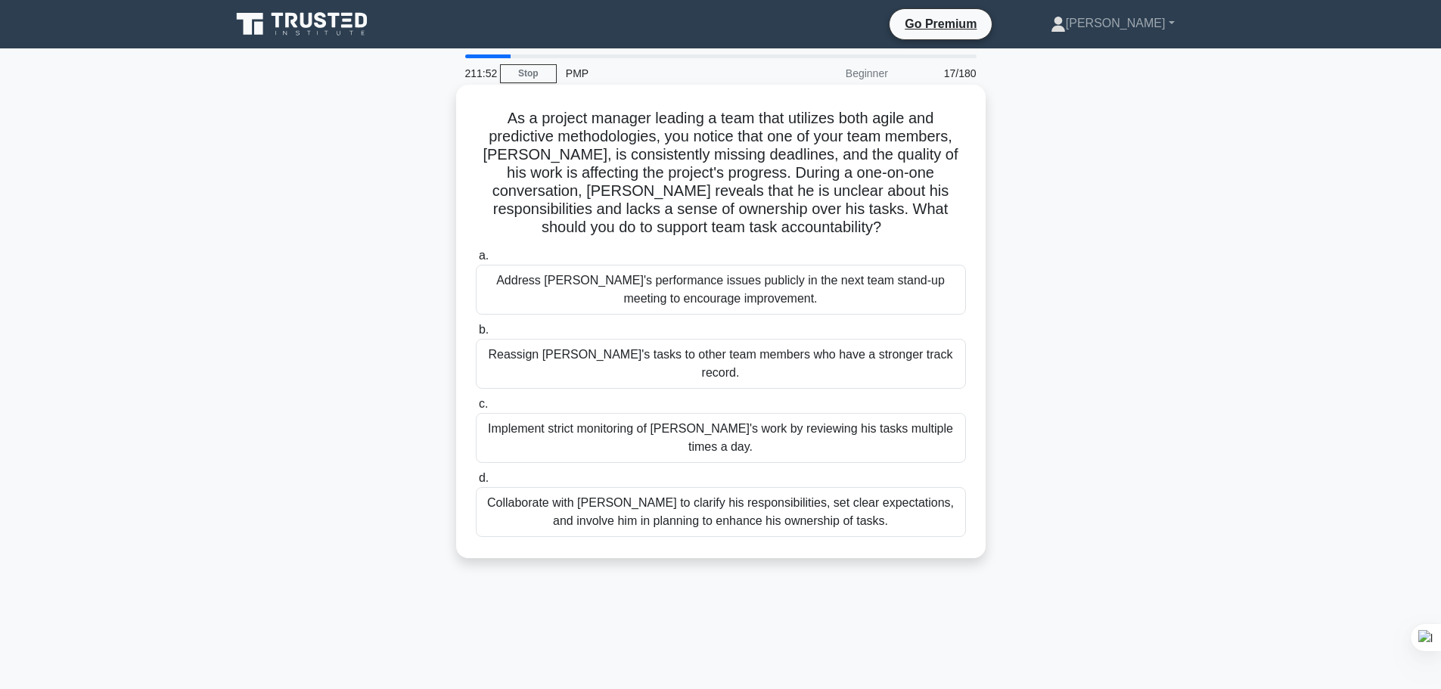
click at [755, 487] on div "Collaborate with Alex to clarify his responsibilities, set clear expectations, …" at bounding box center [721, 512] width 490 height 50
click at [476, 477] on input "d. Collaborate with Alex to clarify his responsibilities, set clear expectation…" at bounding box center [476, 478] width 0 height 10
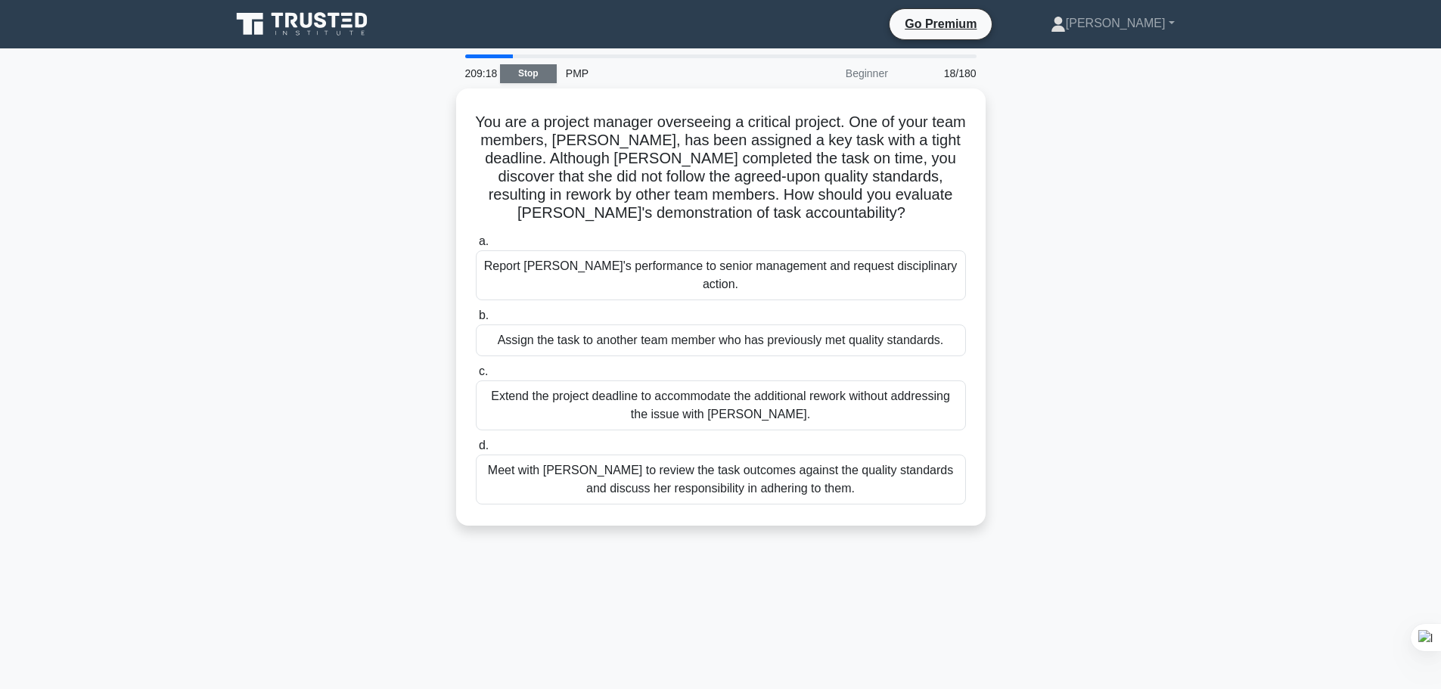
click at [539, 75] on link "Stop" at bounding box center [528, 73] width 57 height 19
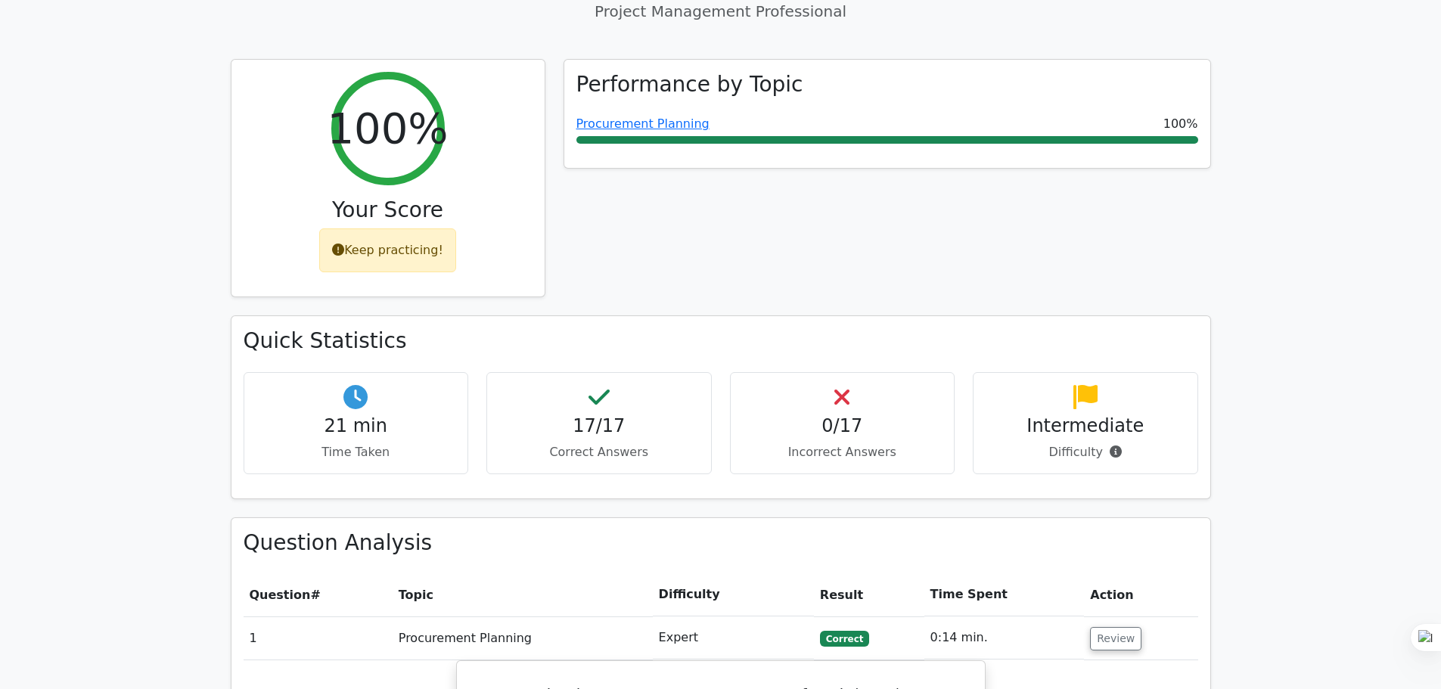
scroll to position [605, 0]
